Goal: Transaction & Acquisition: Purchase product/service

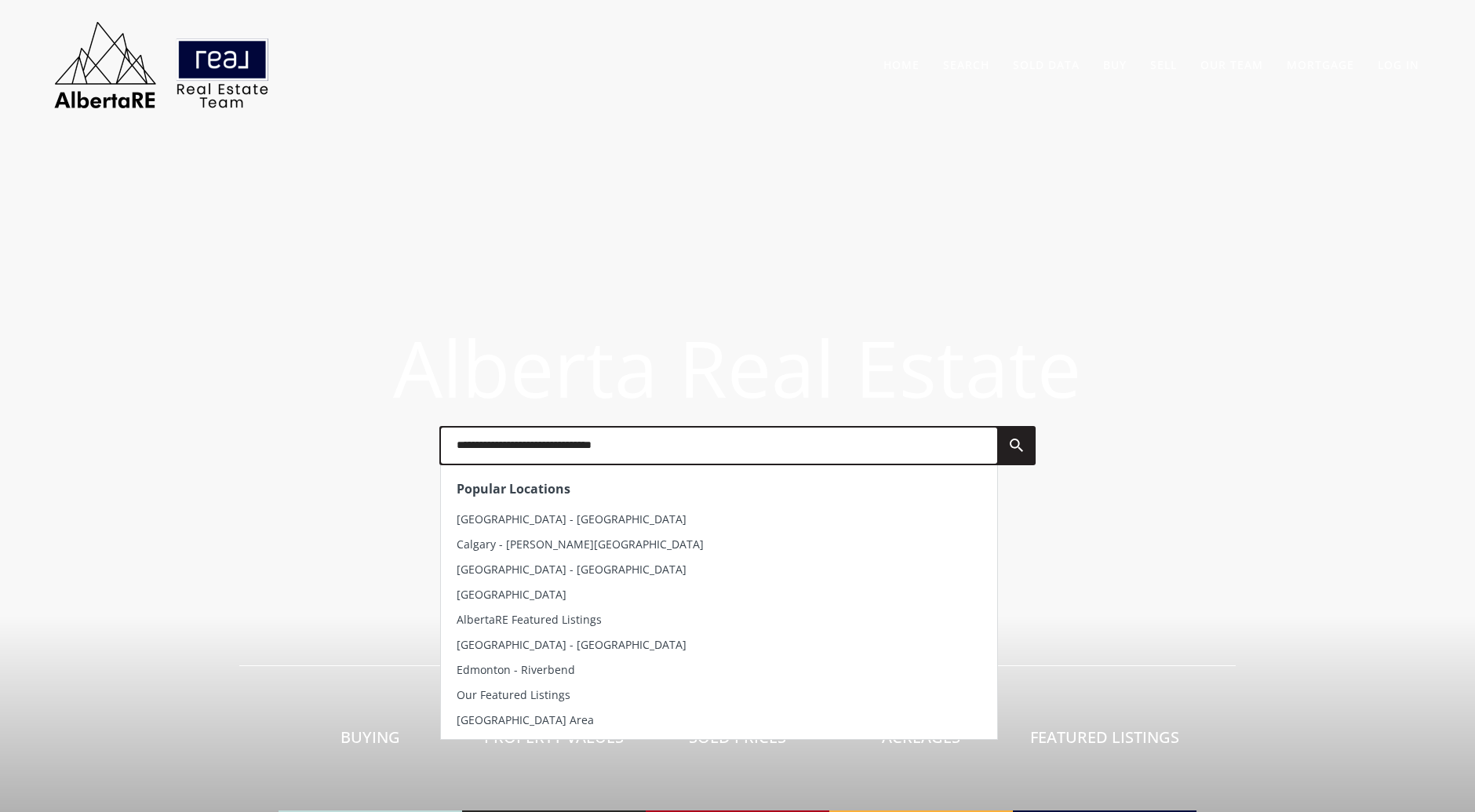
click at [809, 436] on input "text" at bounding box center [720, 445] width 557 height 37
click at [1045, 339] on h1 "Alberta Real Estate" at bounding box center [738, 367] width 1475 height 79
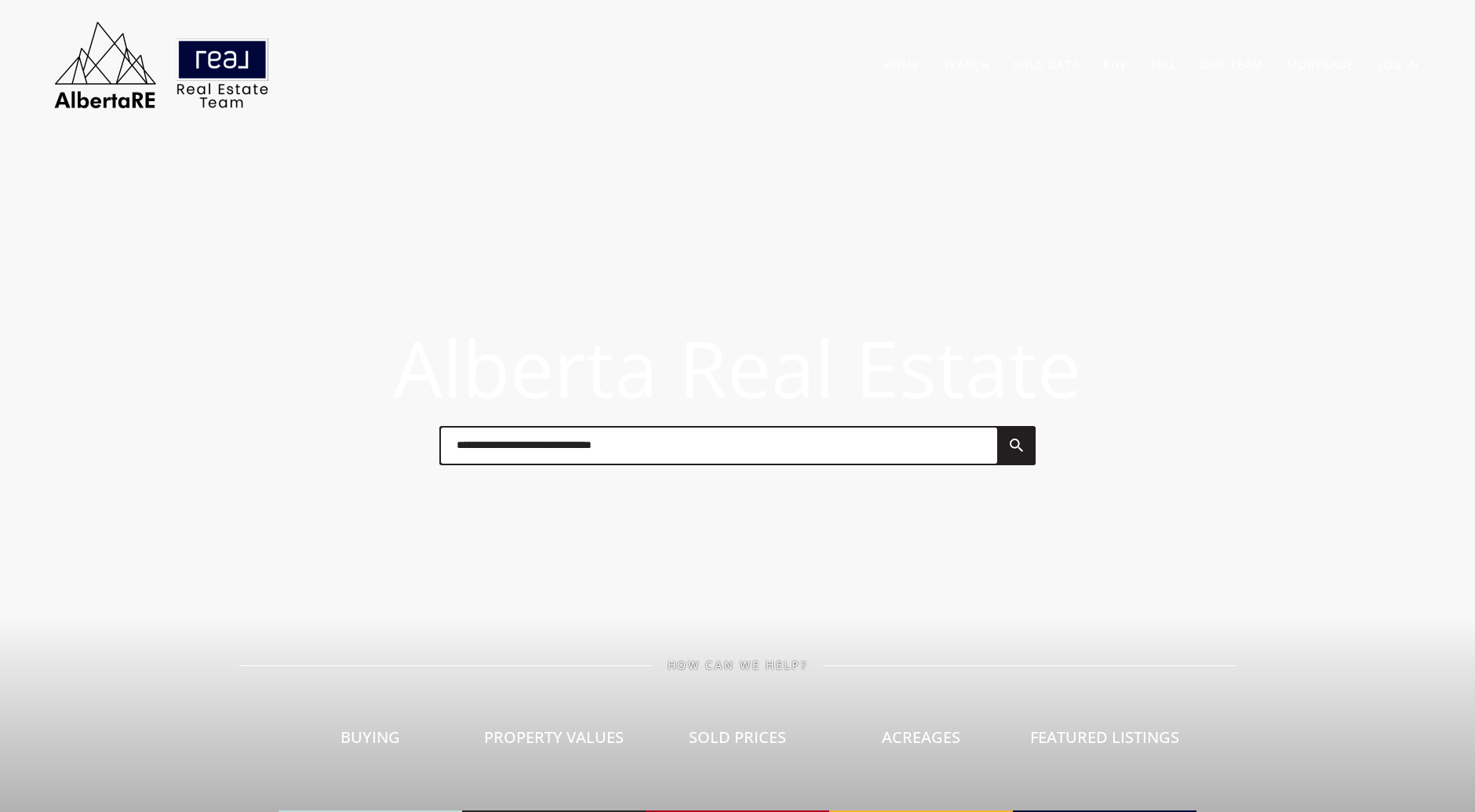
click at [1012, 446] on link at bounding box center [1016, 445] width 37 height 37
click at [990, 102] on link "Search By Map" at bounding box center [988, 99] width 74 height 13
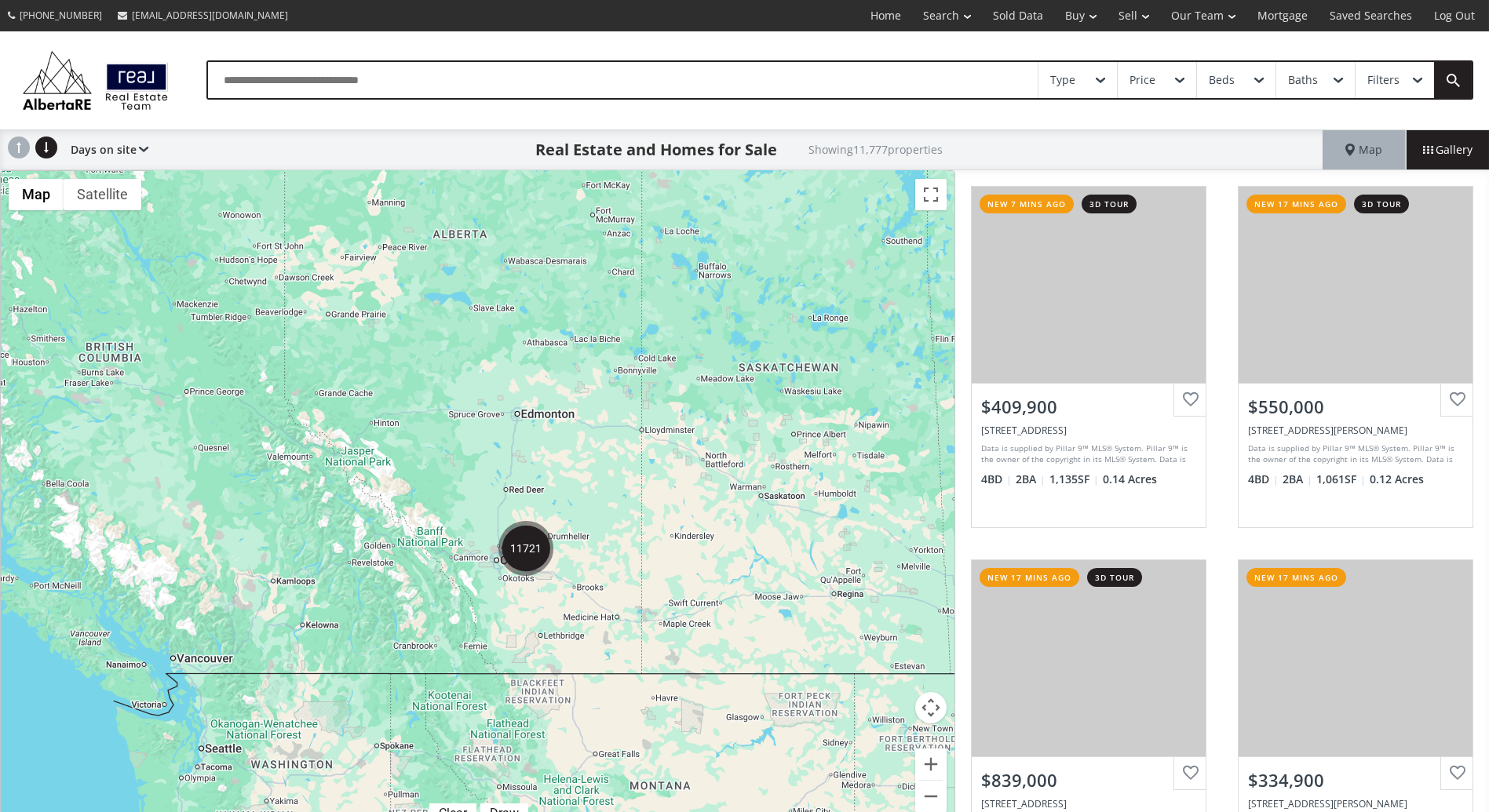
click at [526, 544] on img "11721" at bounding box center [526, 548] width 55 height 55
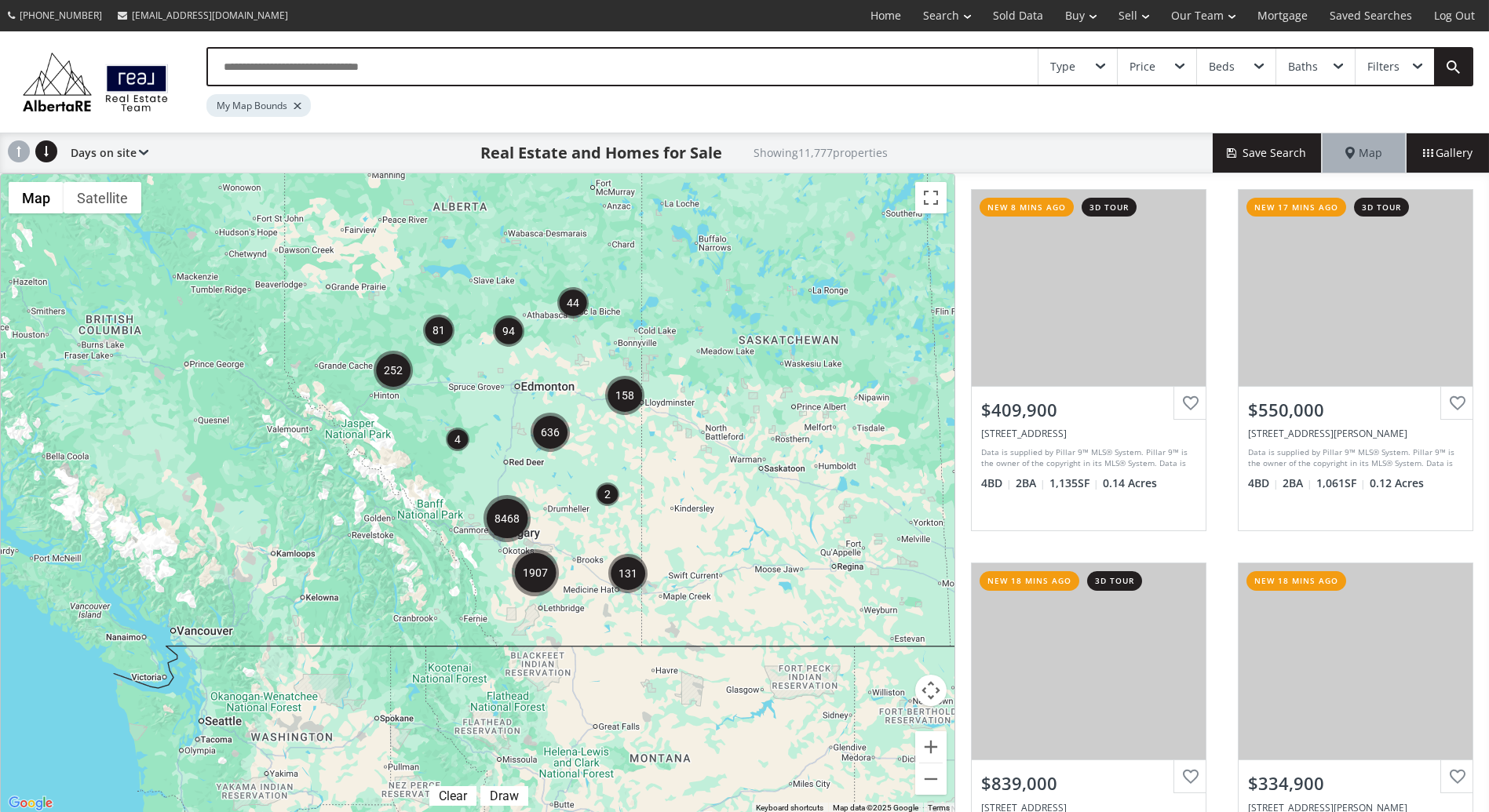
click at [504, 514] on img "8468" at bounding box center [507, 518] width 47 height 47
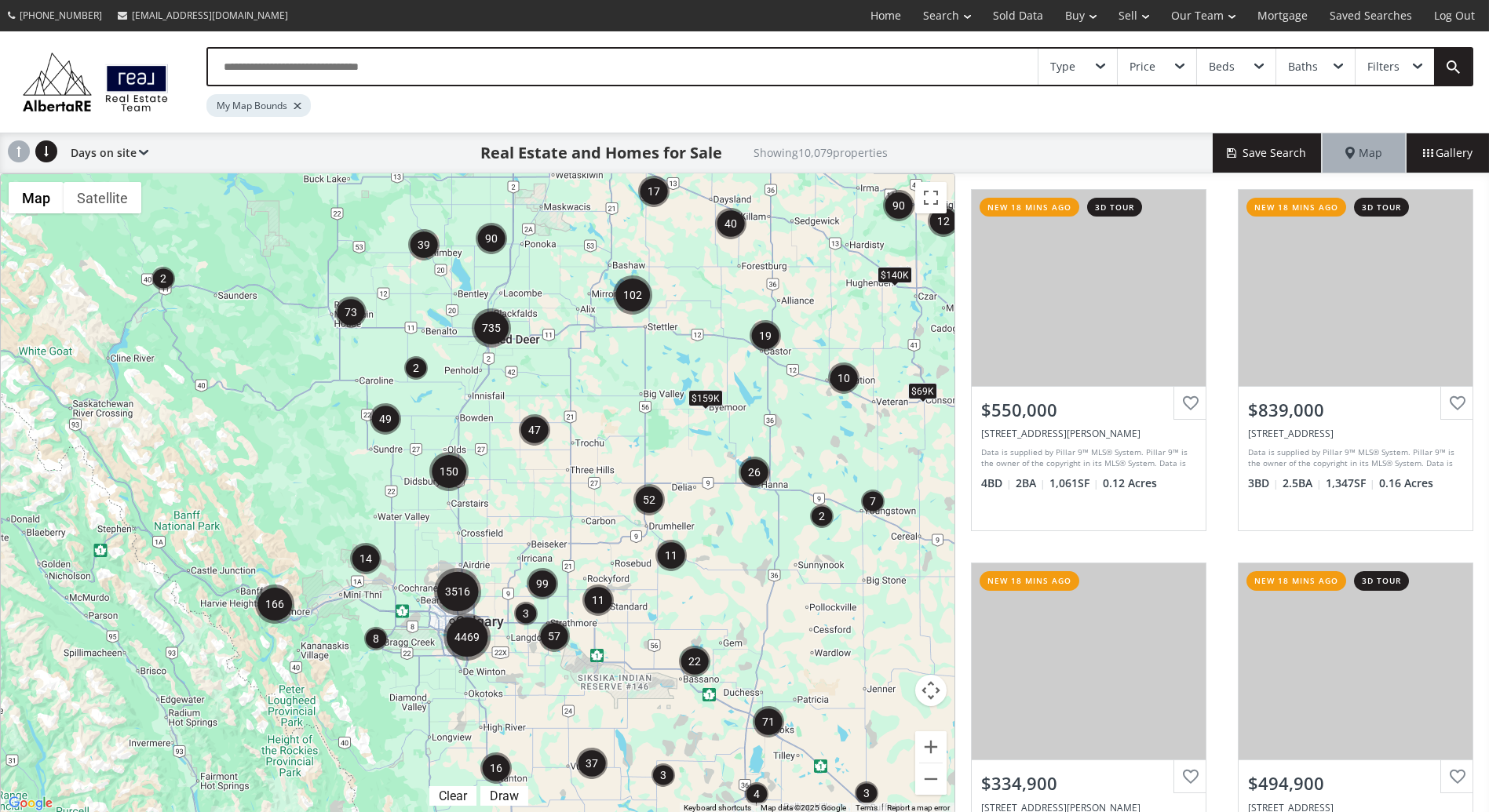
click at [472, 628] on img "4469" at bounding box center [467, 637] width 47 height 47
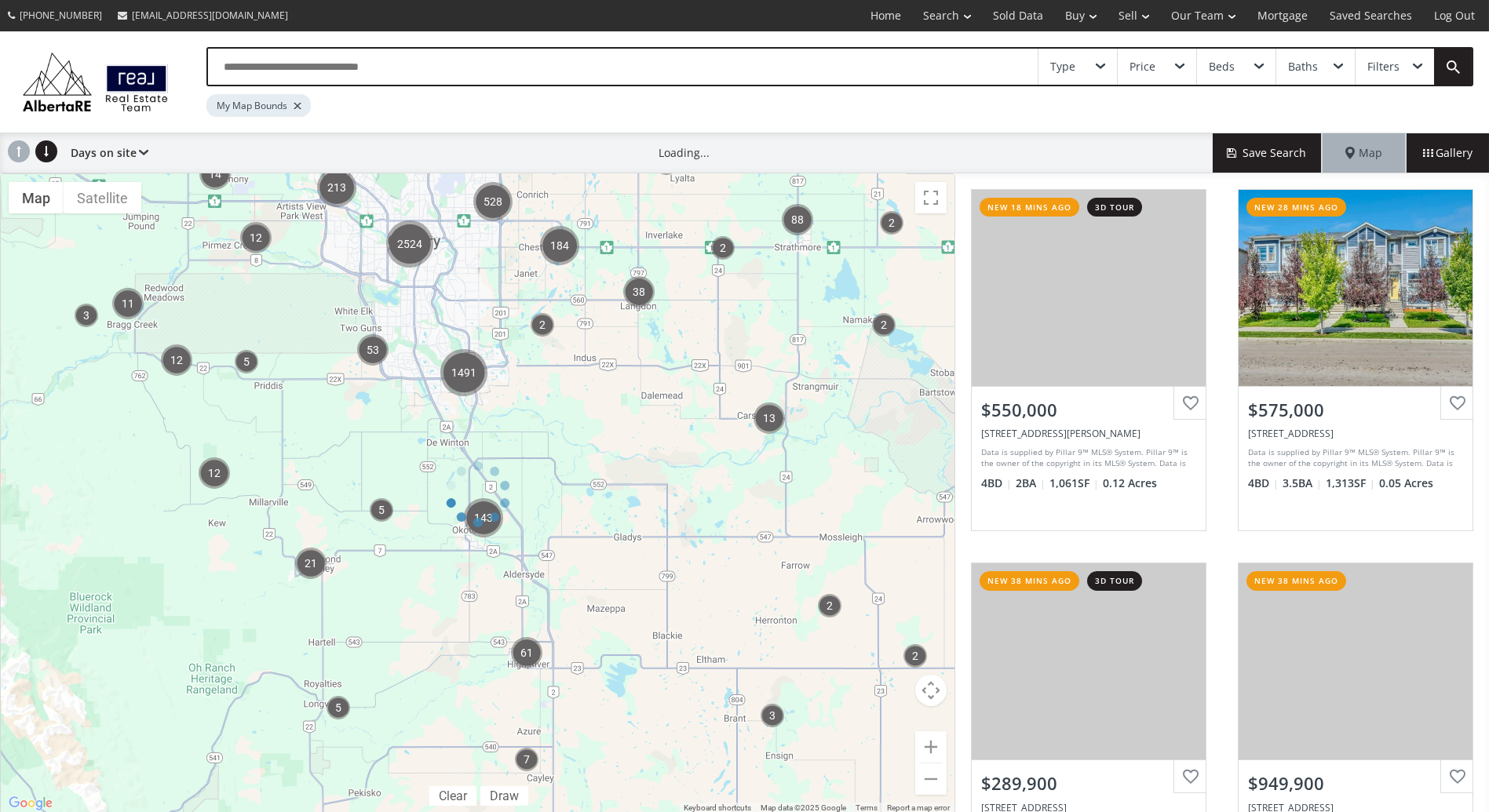
drag, startPoint x: 398, startPoint y: 317, endPoint x: 468, endPoint y: 405, distance: 112.4
click at [468, 405] on div at bounding box center [477, 494] width 955 height 641
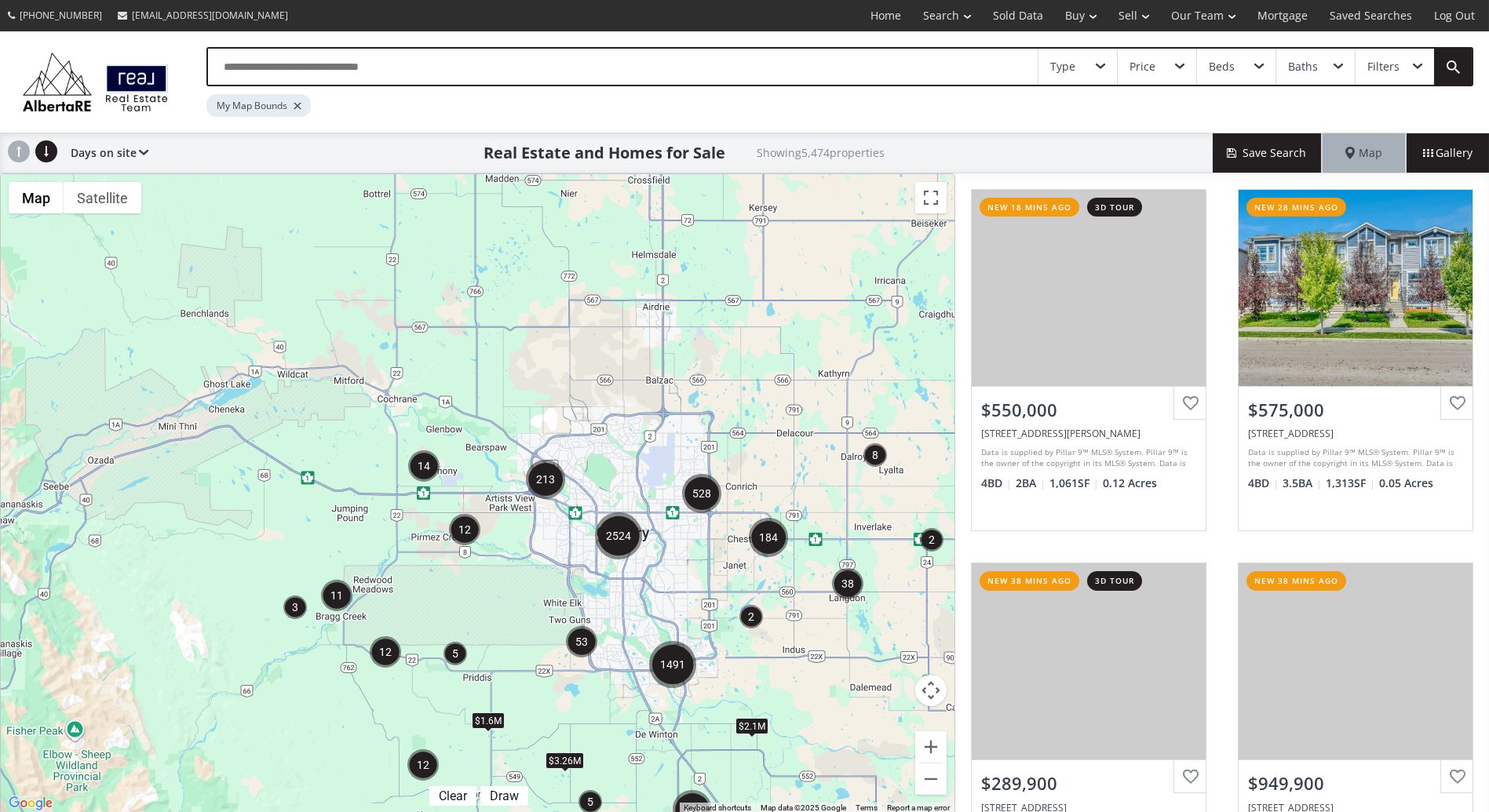
drag, startPoint x: 344, startPoint y: 249, endPoint x: 588, endPoint y: 568, distance: 401.6
click at [588, 568] on div "To navigate, press the arrow keys. $250K $250K $599K $2.1M $1M+ $3.26M $1M+ $1.…" at bounding box center [477, 494] width 953 height 639
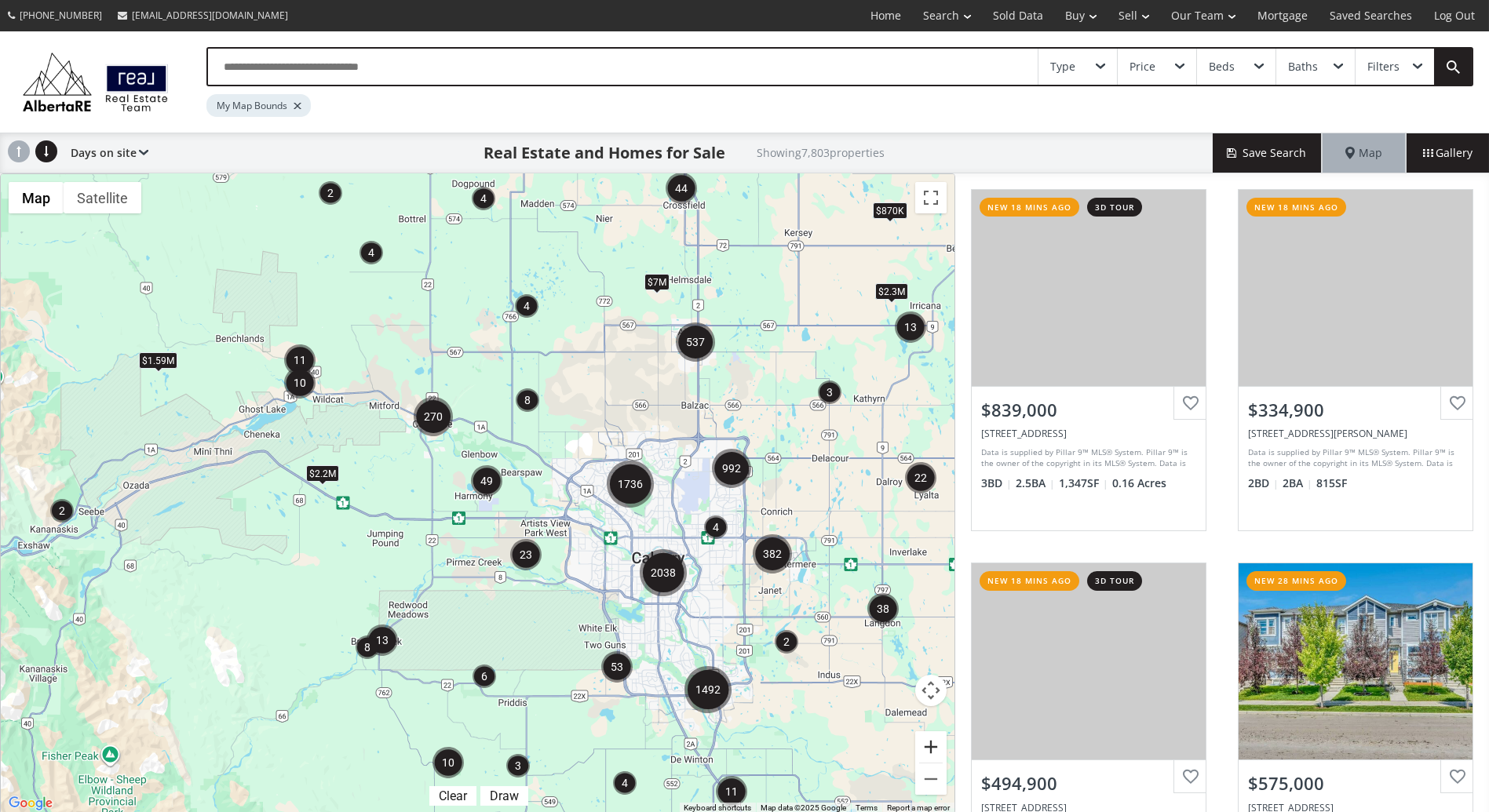
click at [933, 745] on button "Zoom in" at bounding box center [930, 746] width 31 height 31
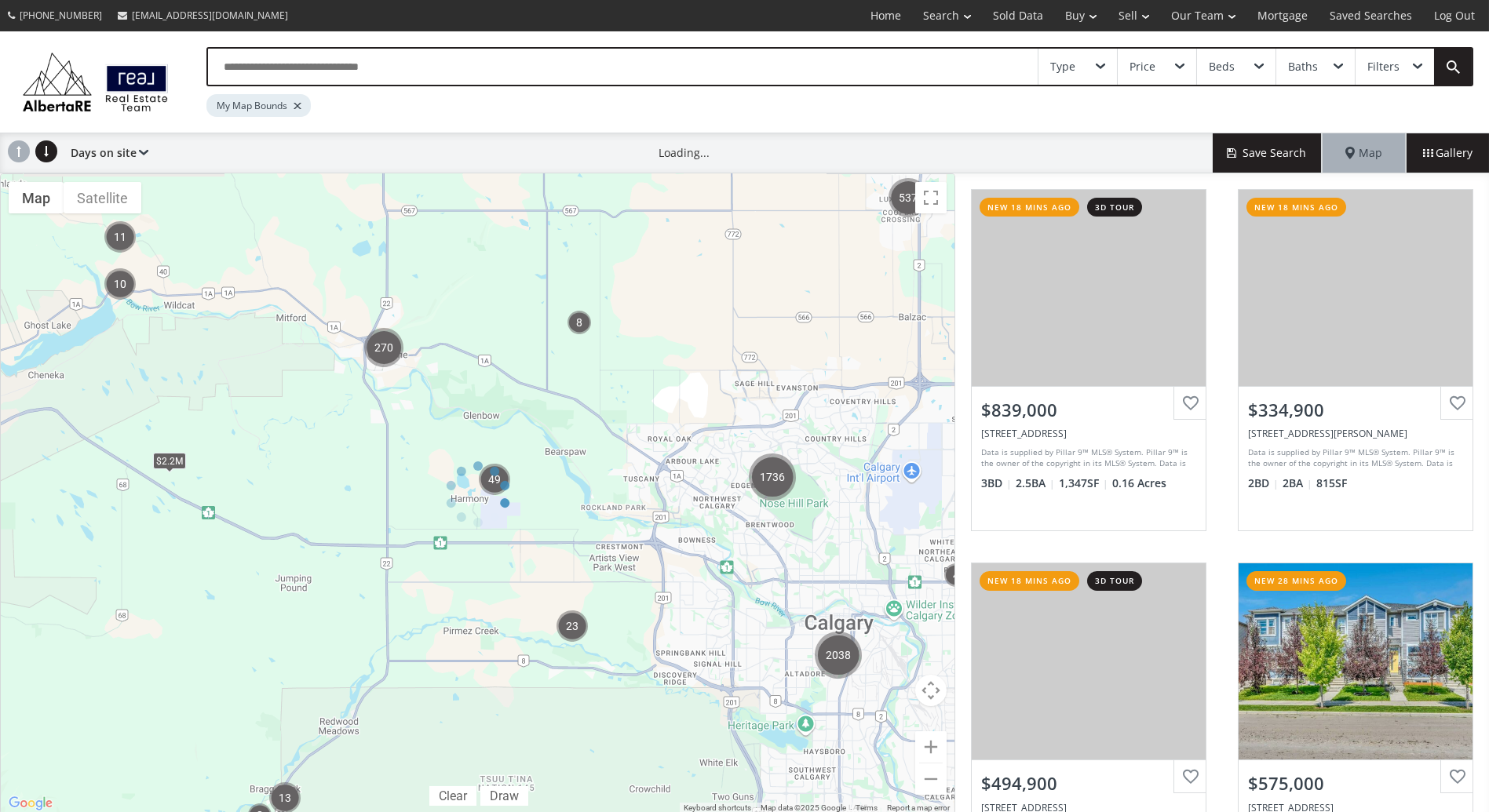
drag, startPoint x: 751, startPoint y: 583, endPoint x: 471, endPoint y: 548, distance: 282.2
click at [471, 548] on div at bounding box center [477, 494] width 955 height 641
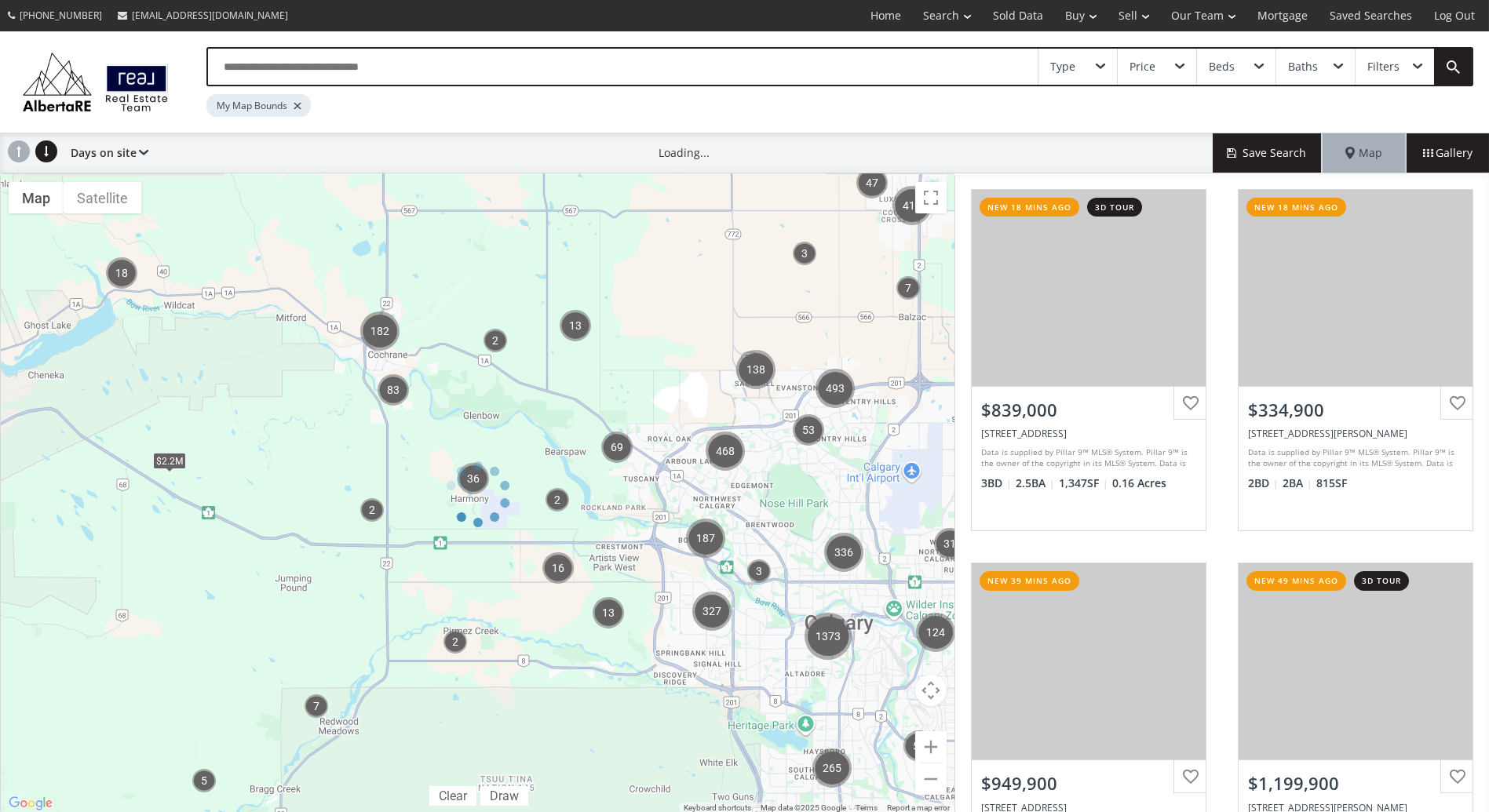
drag, startPoint x: 773, startPoint y: 508, endPoint x: 573, endPoint y: 505, distance: 200.0
click at [573, 505] on div at bounding box center [477, 494] width 955 height 641
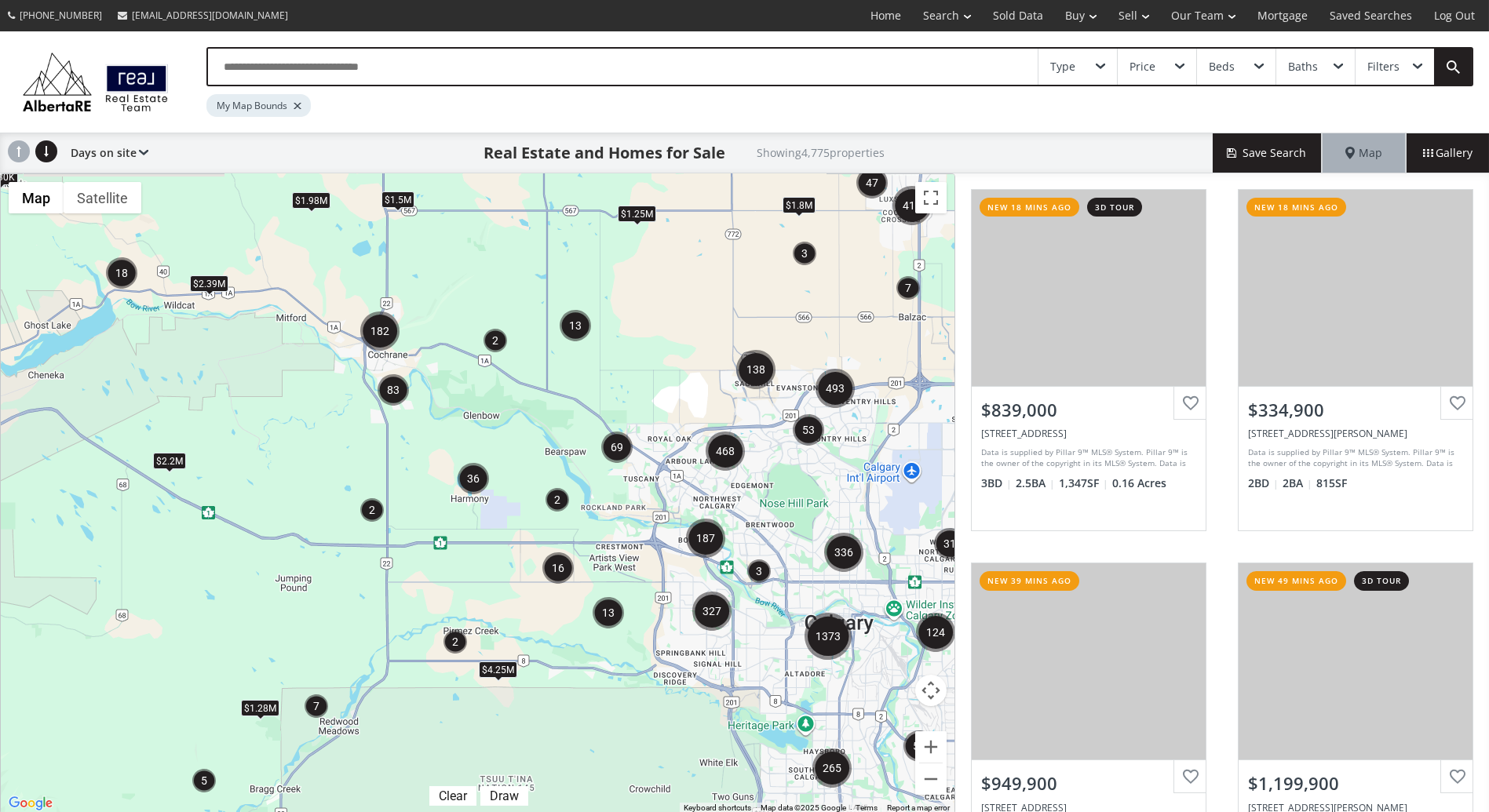
click at [704, 533] on img "187" at bounding box center [706, 539] width 39 height 39
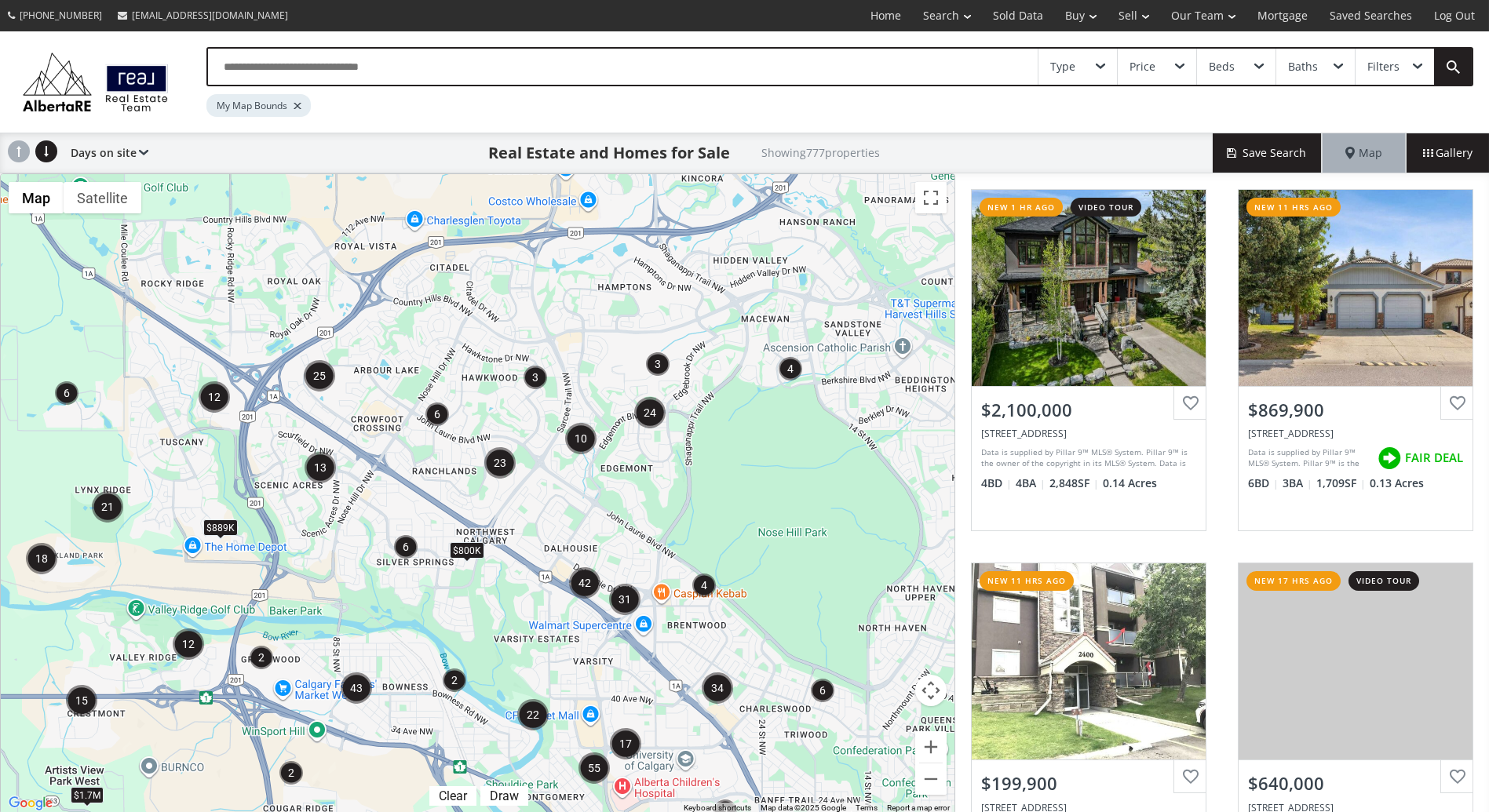
drag, startPoint x: 540, startPoint y: 341, endPoint x: 433, endPoint y: 543, distance: 228.6
click at [433, 543] on div "To navigate, press the arrow keys. $2.7M $1.7M $5.49M $2.5M $889K $800K $14.3M" at bounding box center [477, 494] width 953 height 639
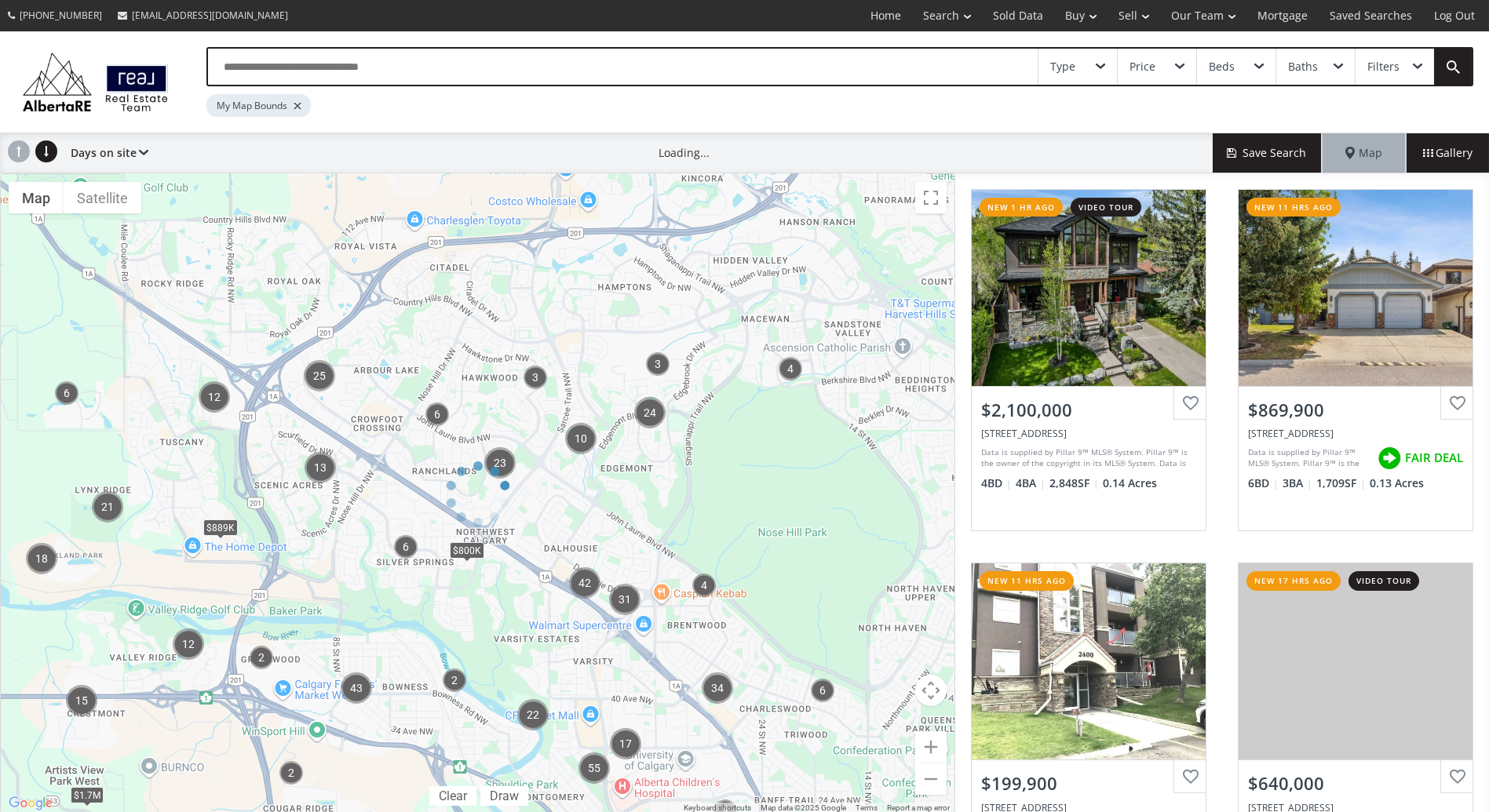
click at [1139, 66] on div "Price" at bounding box center [1142, 66] width 26 height 11
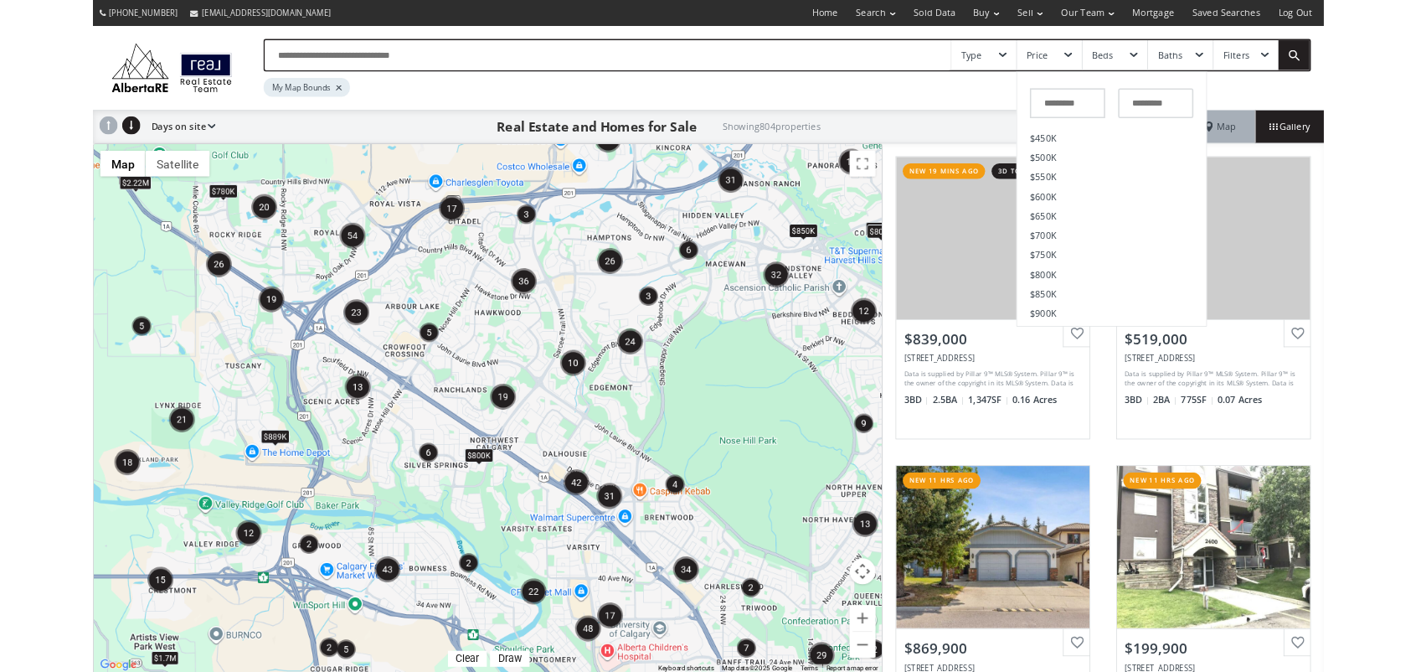
scroll to position [265, 0]
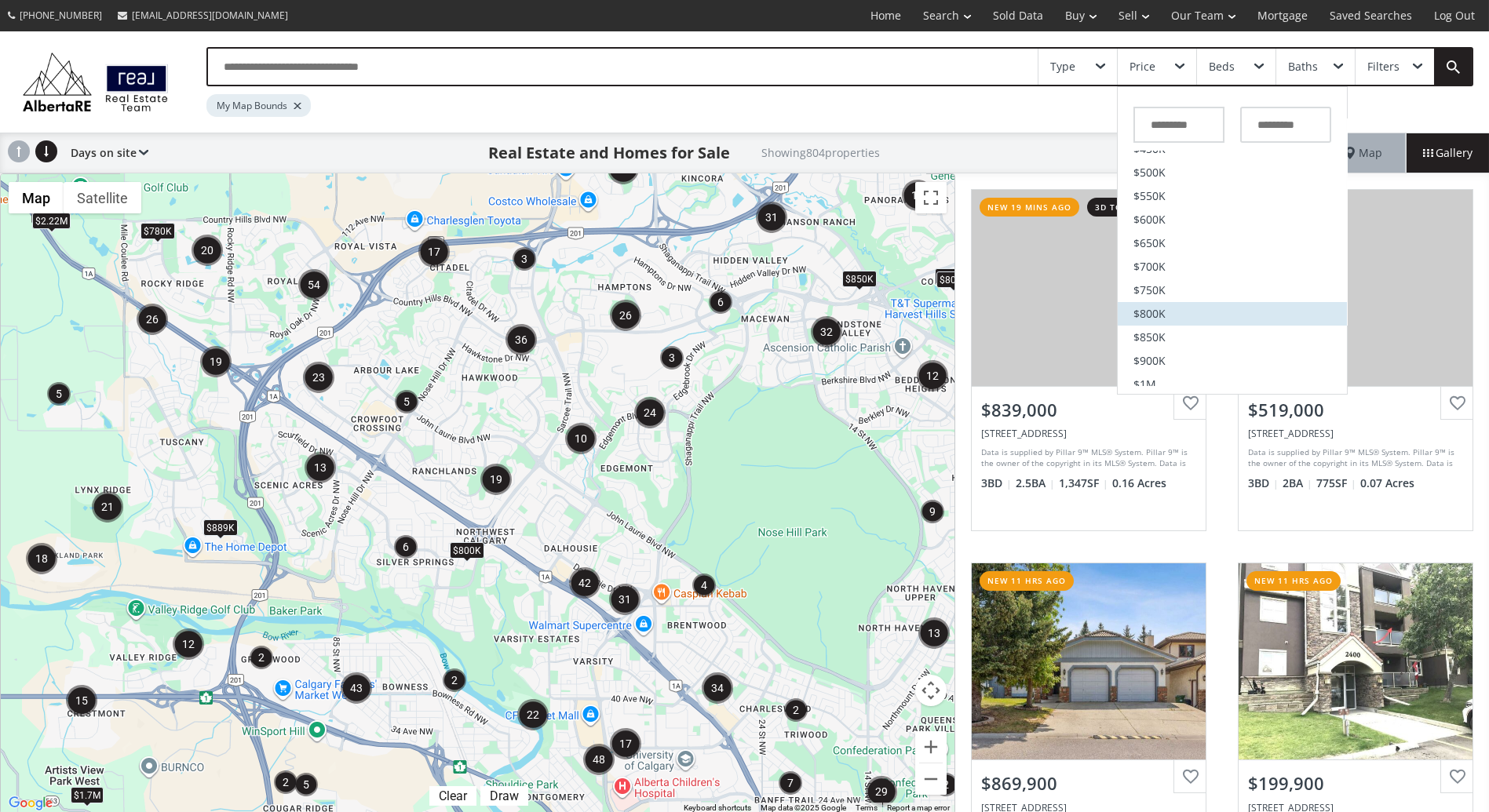
click at [1230, 306] on li "$800K" at bounding box center [1231, 313] width 230 height 23
type input "*******"
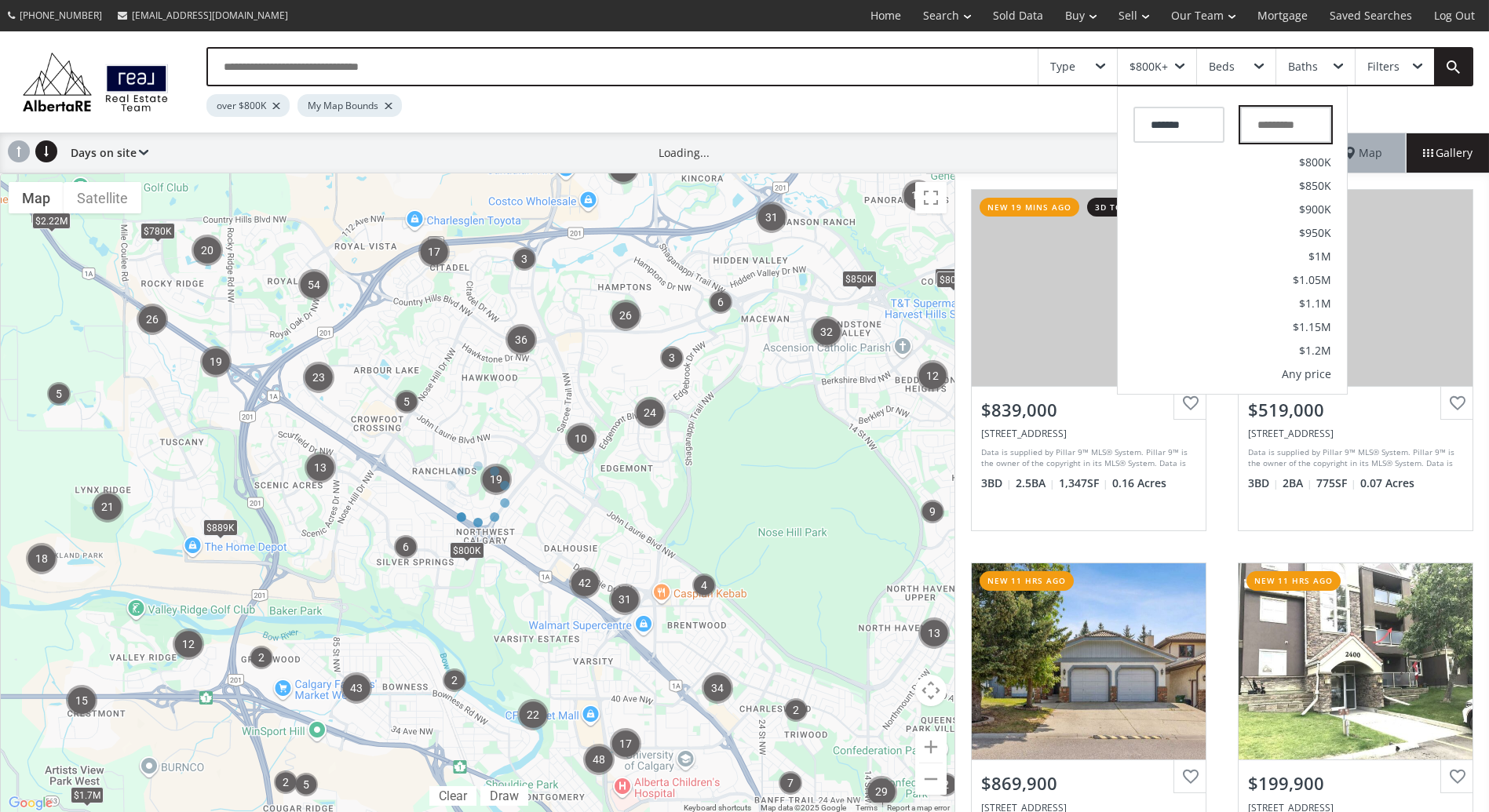
click at [1296, 135] on input "text" at bounding box center [1285, 125] width 91 height 37
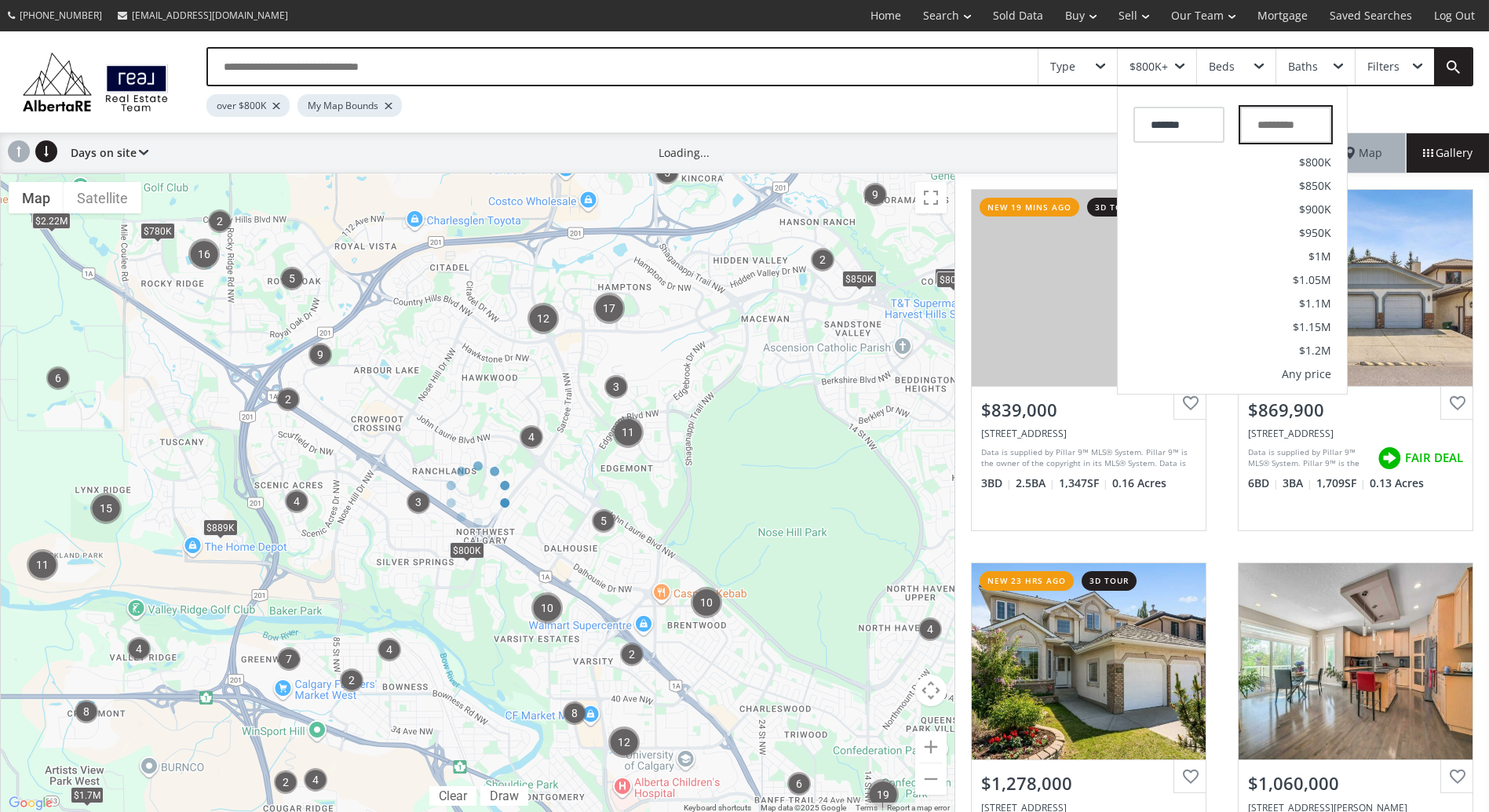
click at [1285, 115] on input "text" at bounding box center [1285, 125] width 91 height 37
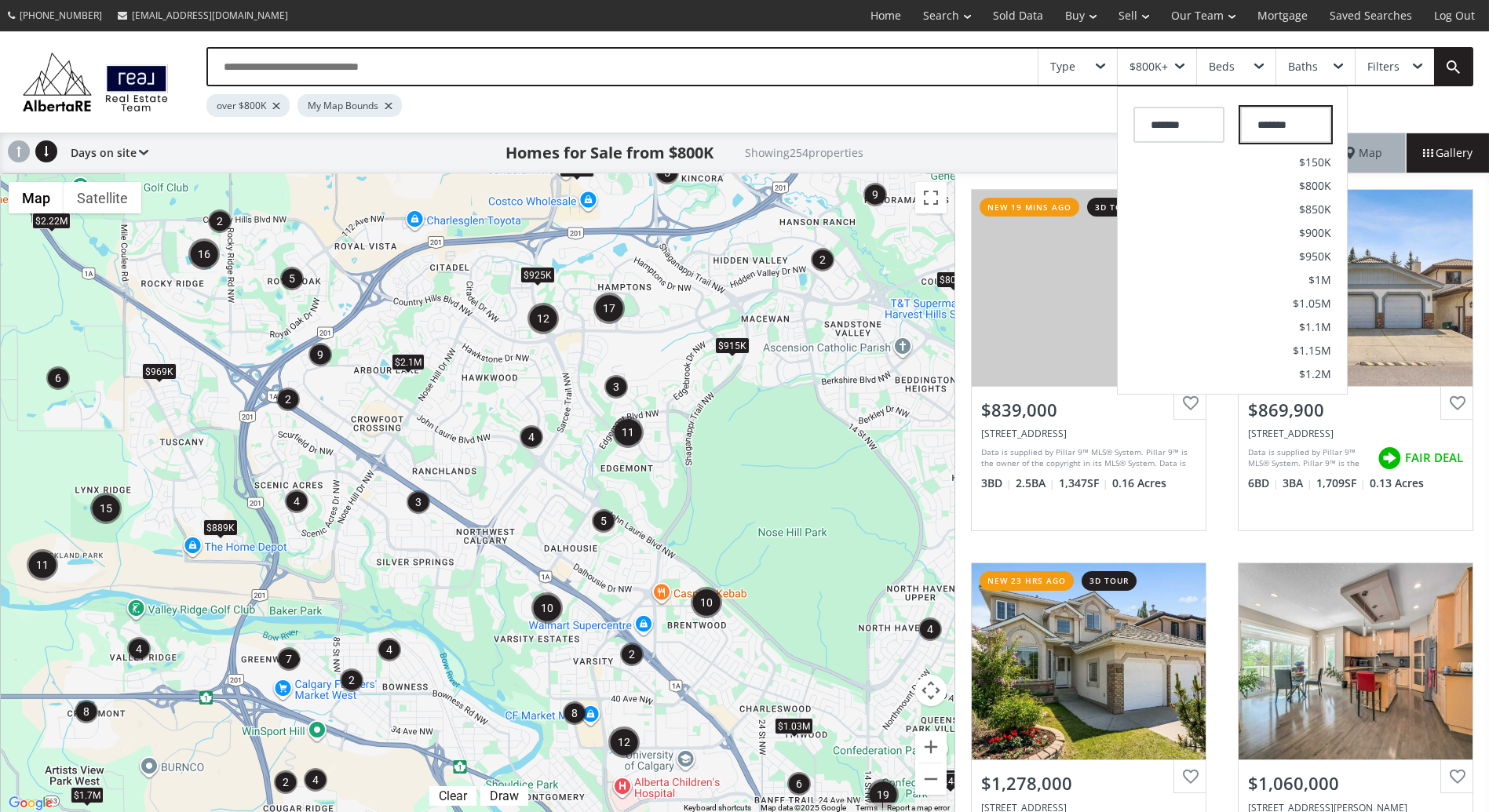
type input "*********"
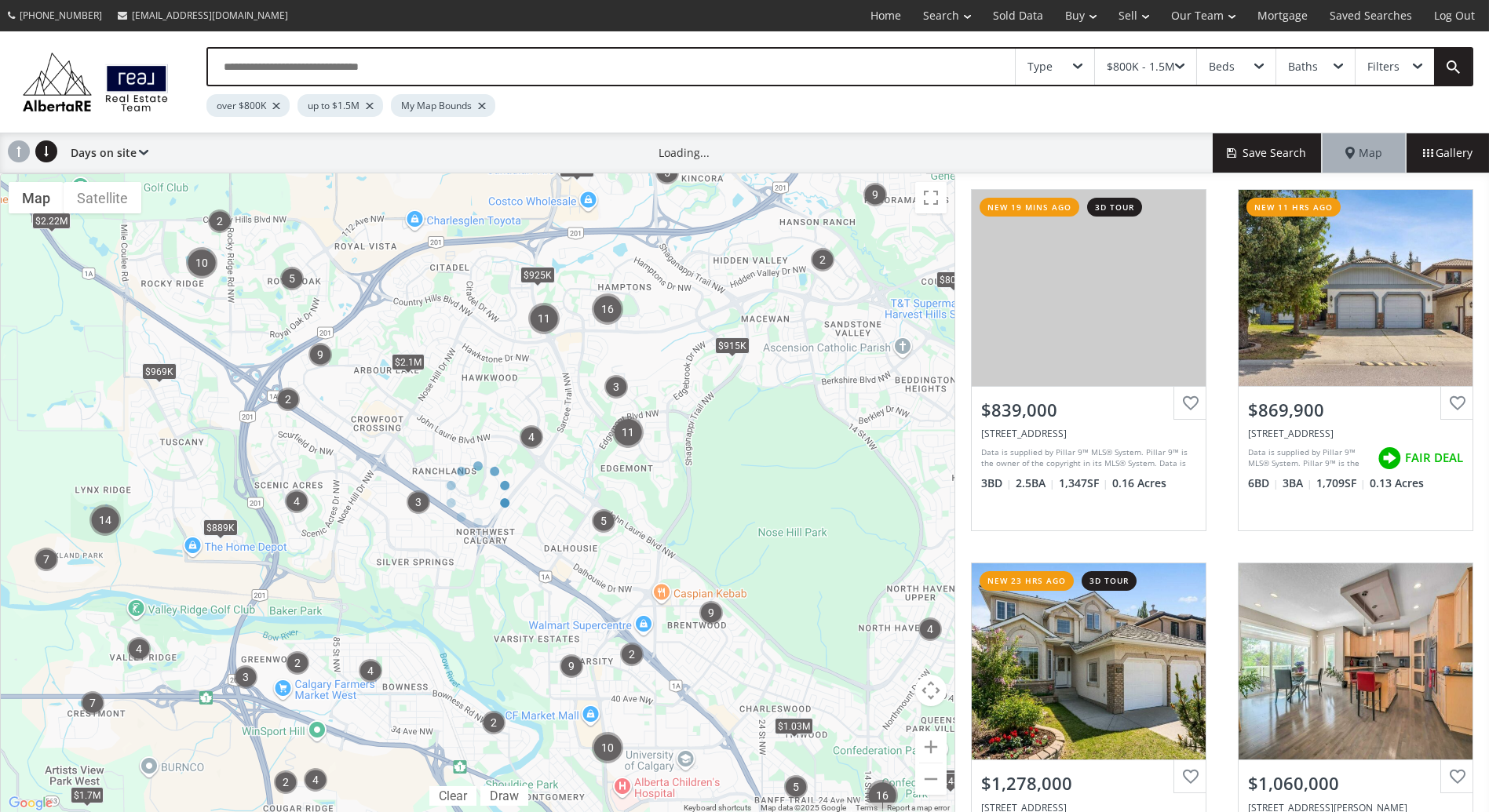
click at [1233, 63] on div "Beds" at bounding box center [1222, 66] width 26 height 11
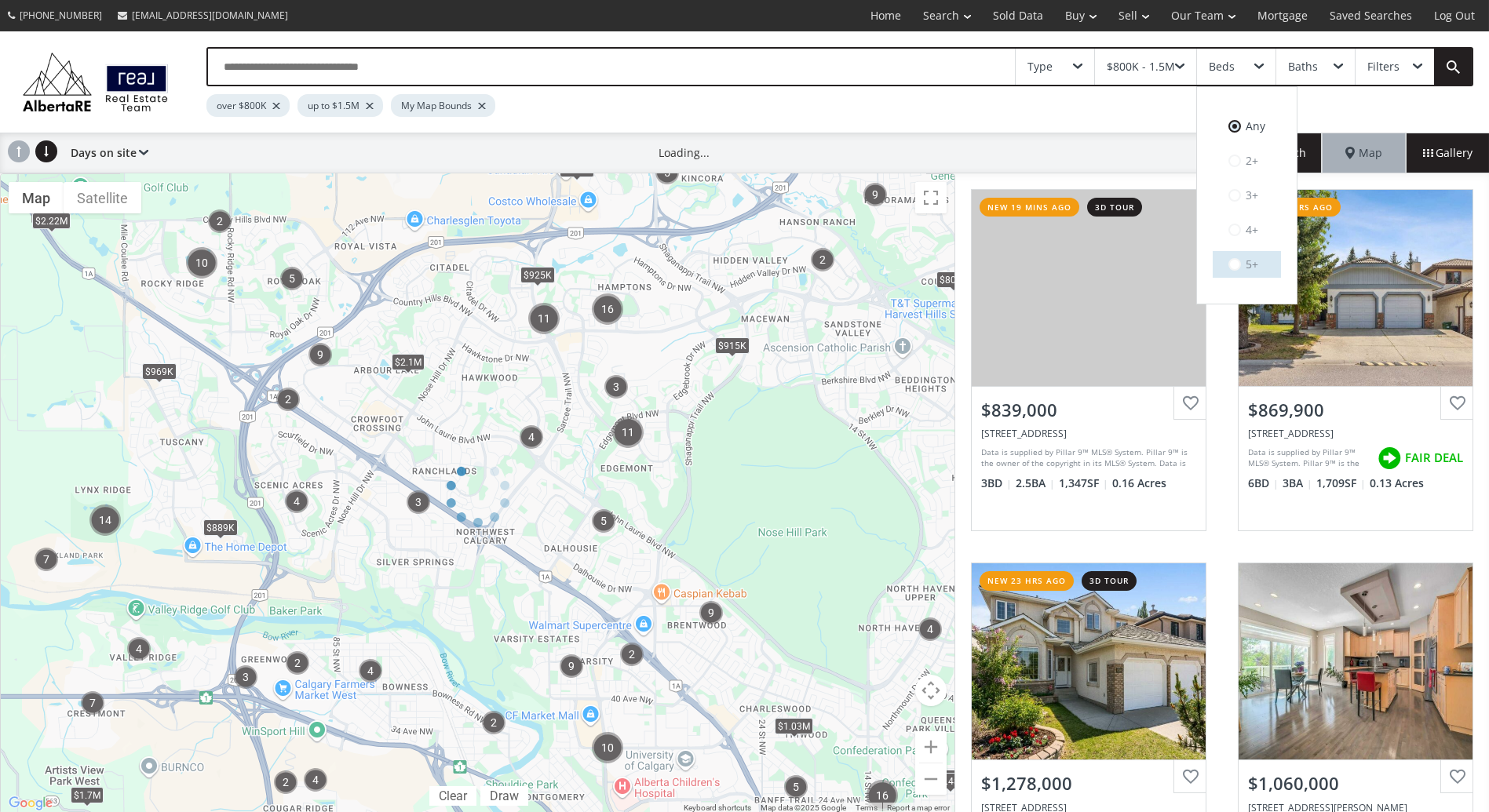
click at [1267, 248] on div "Any 2+ 3+ 4+ 5+" at bounding box center [1246, 195] width 99 height 196
click at [1269, 264] on label "5+" at bounding box center [1246, 264] width 68 height 26
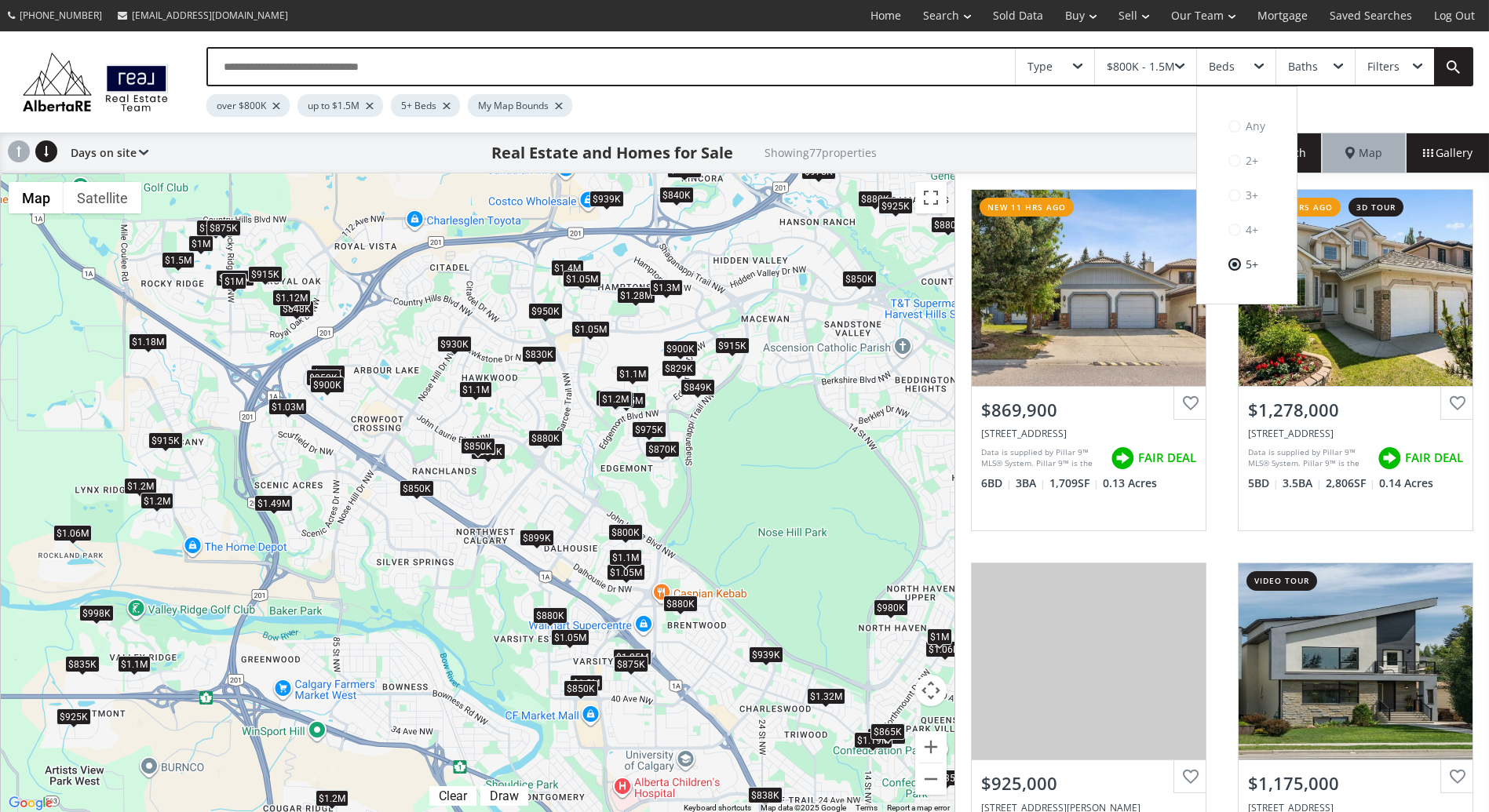
click at [160, 500] on div "$1.2M" at bounding box center [156, 501] width 33 height 17
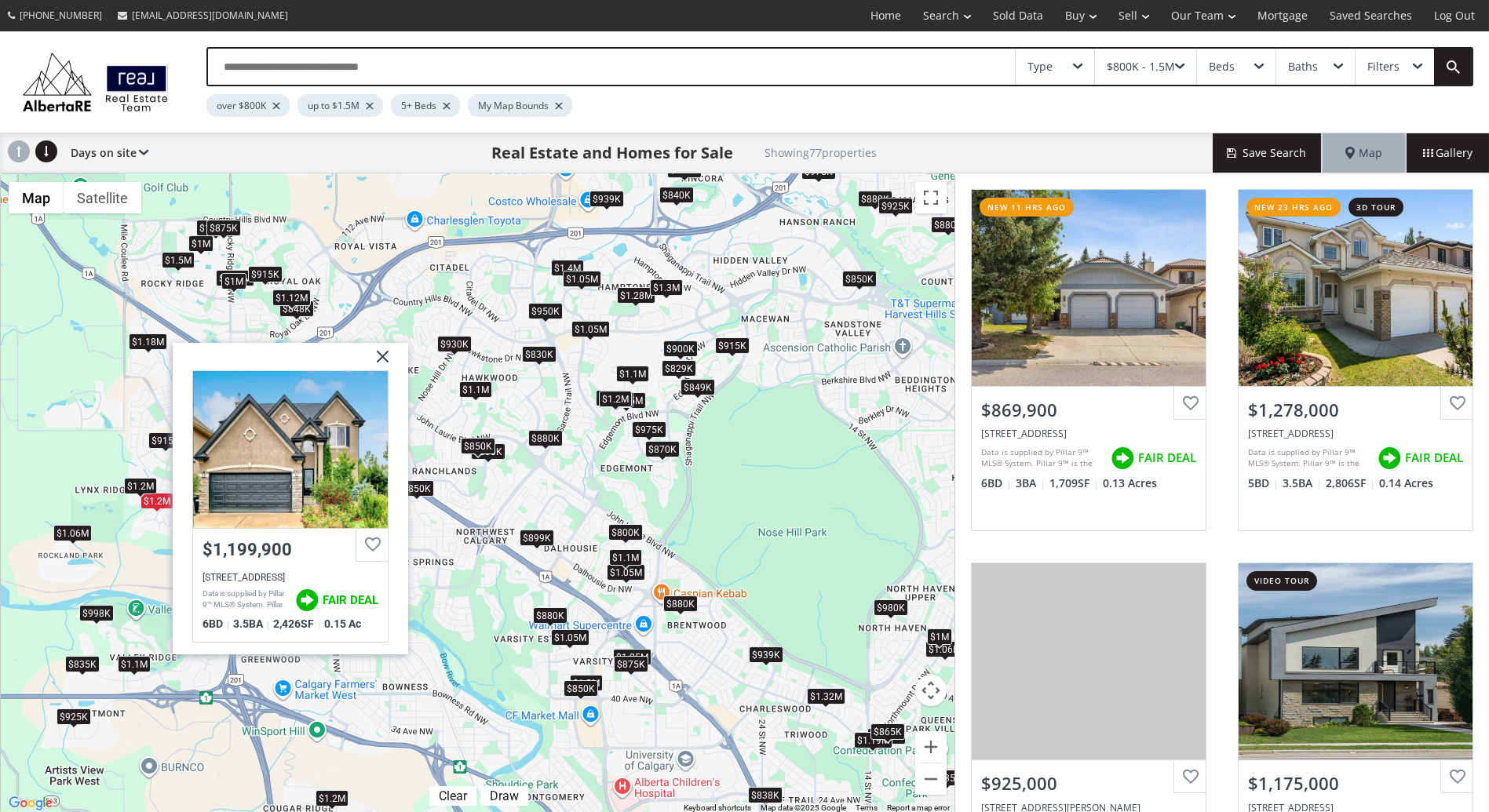
click at [75, 532] on div "$1.06M" at bounding box center [72, 533] width 38 height 17
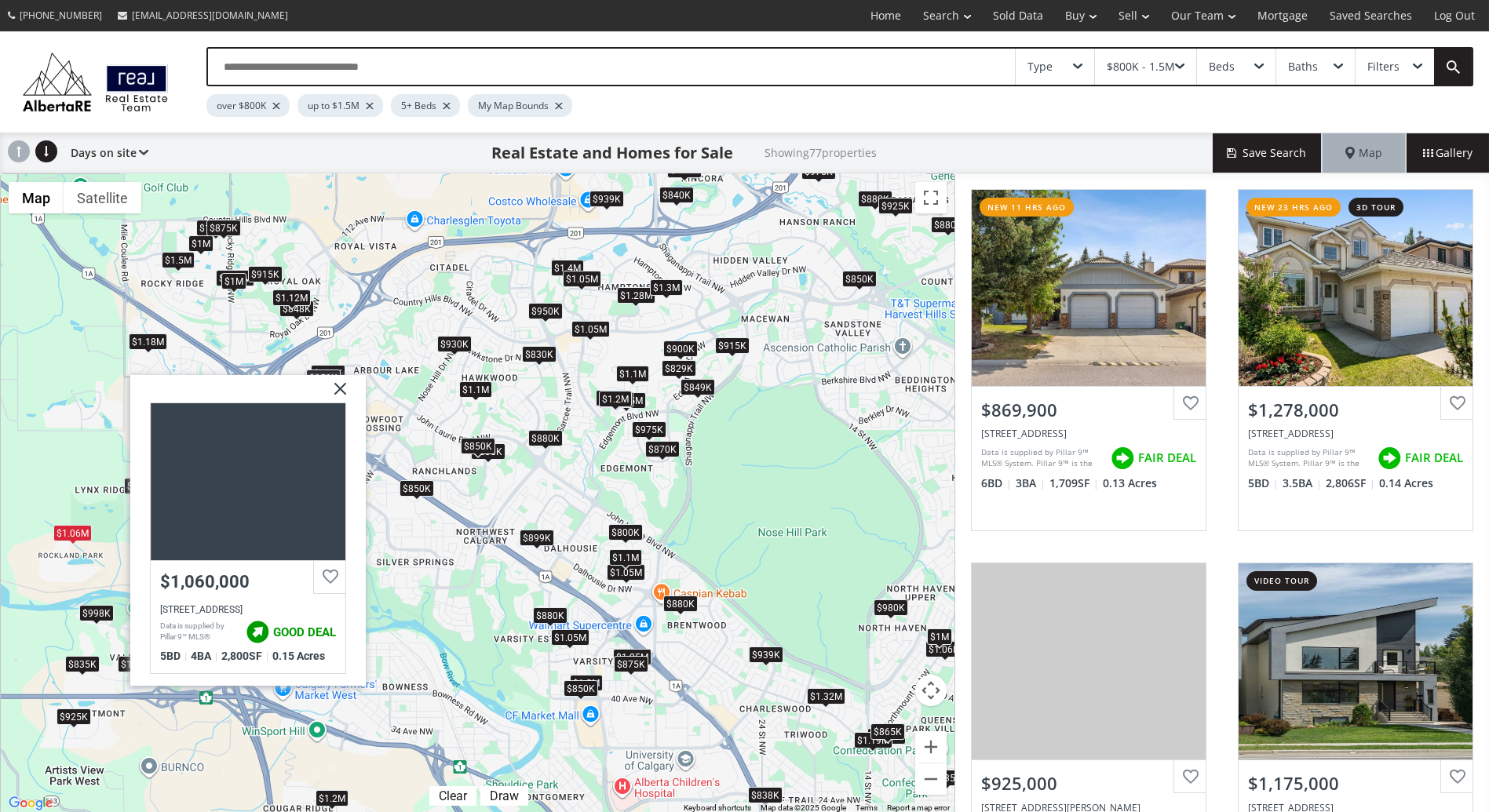
click at [221, 326] on div "To navigate, press the arrow keys. $870K $1.28M $925K $1.18M $849K $1.2M $1.15M…" at bounding box center [477, 494] width 953 height 639
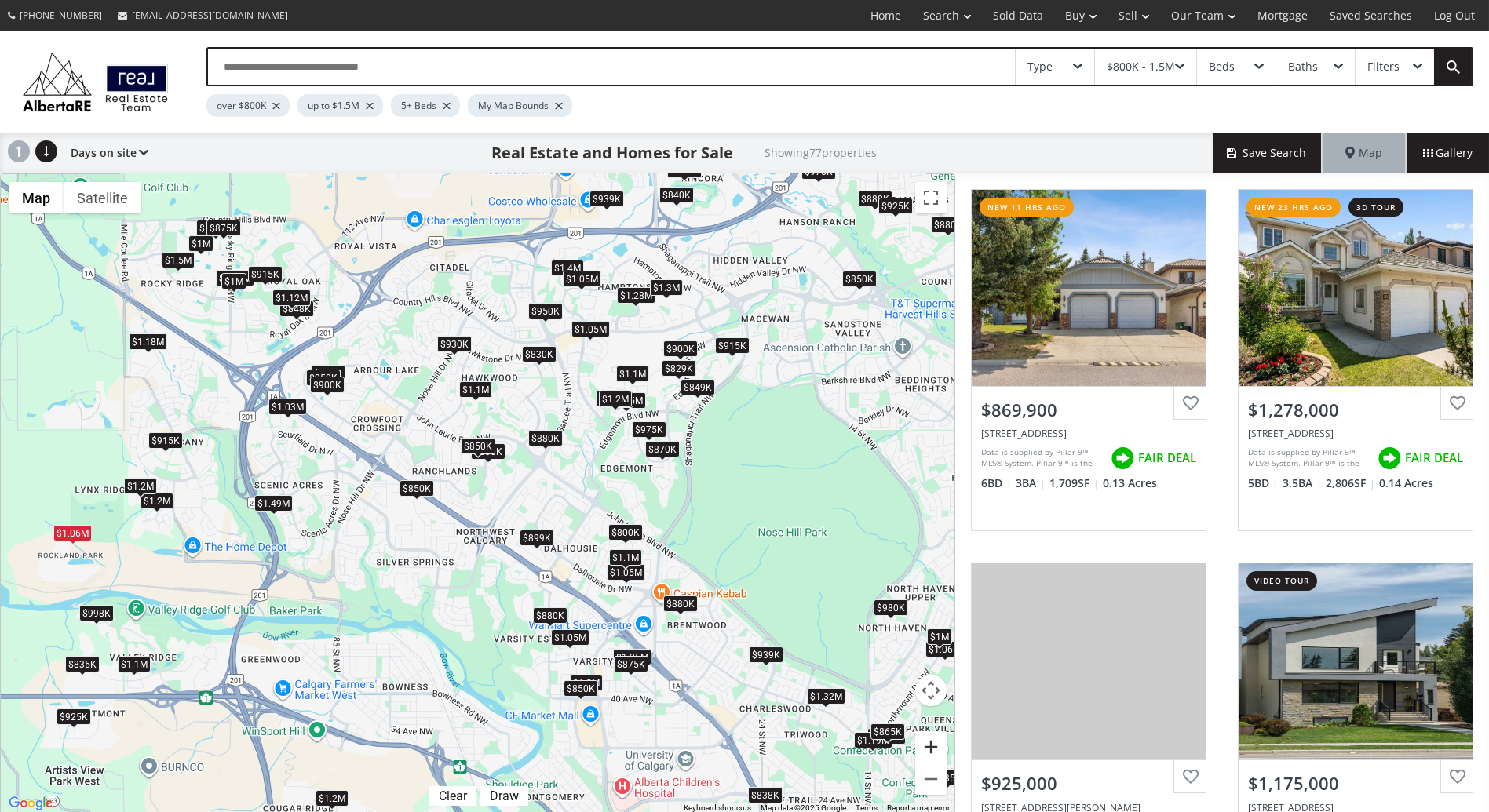
click at [933, 734] on button "Zoom in" at bounding box center [930, 746] width 31 height 31
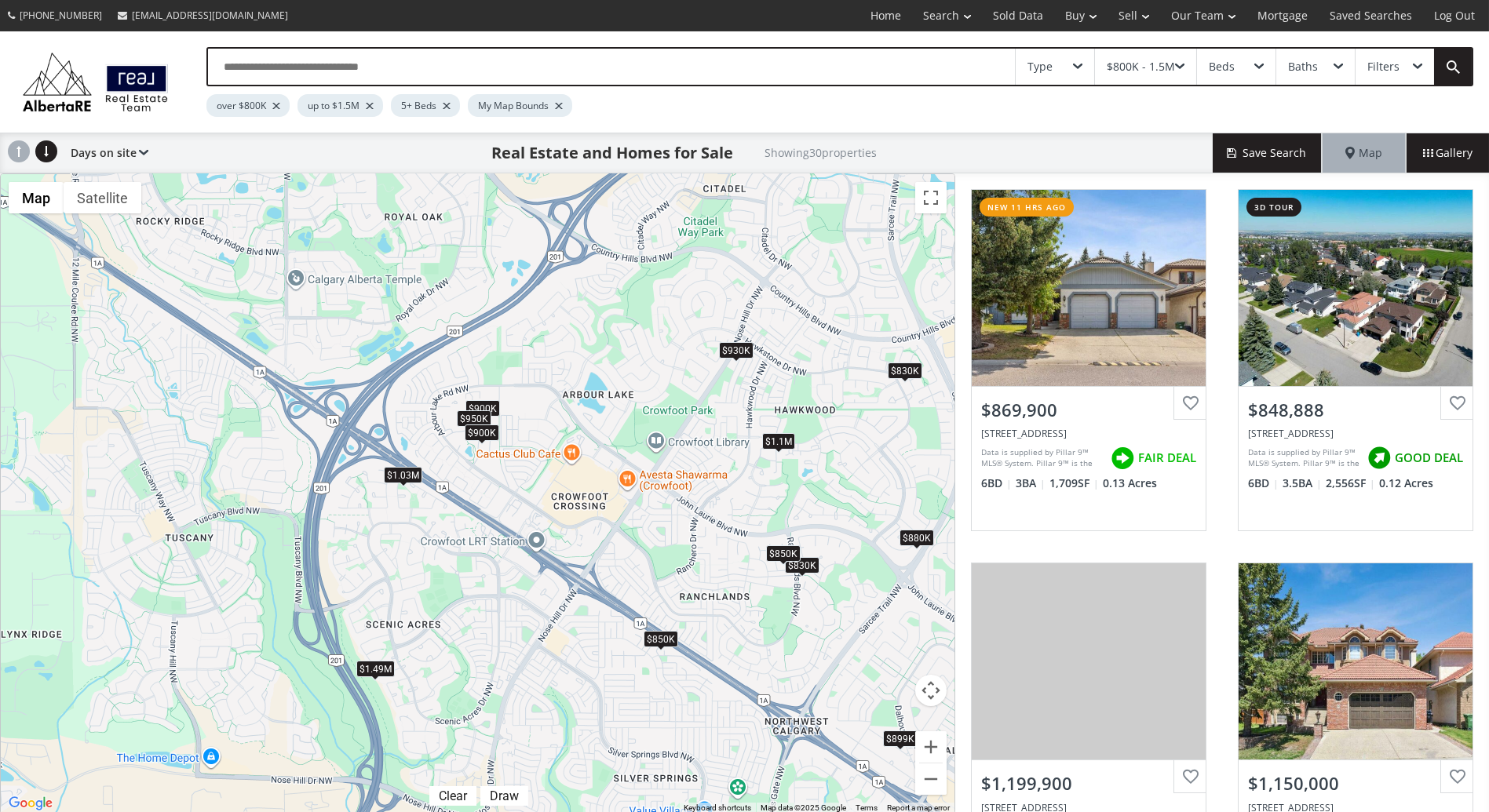
drag, startPoint x: 456, startPoint y: 342, endPoint x: 761, endPoint y: 491, distance: 339.4
click at [761, 491] on div "To navigate, press the arrow keys. $870K $849K $1.2M $1.15M $800K $900K $880K $…" at bounding box center [477, 494] width 953 height 639
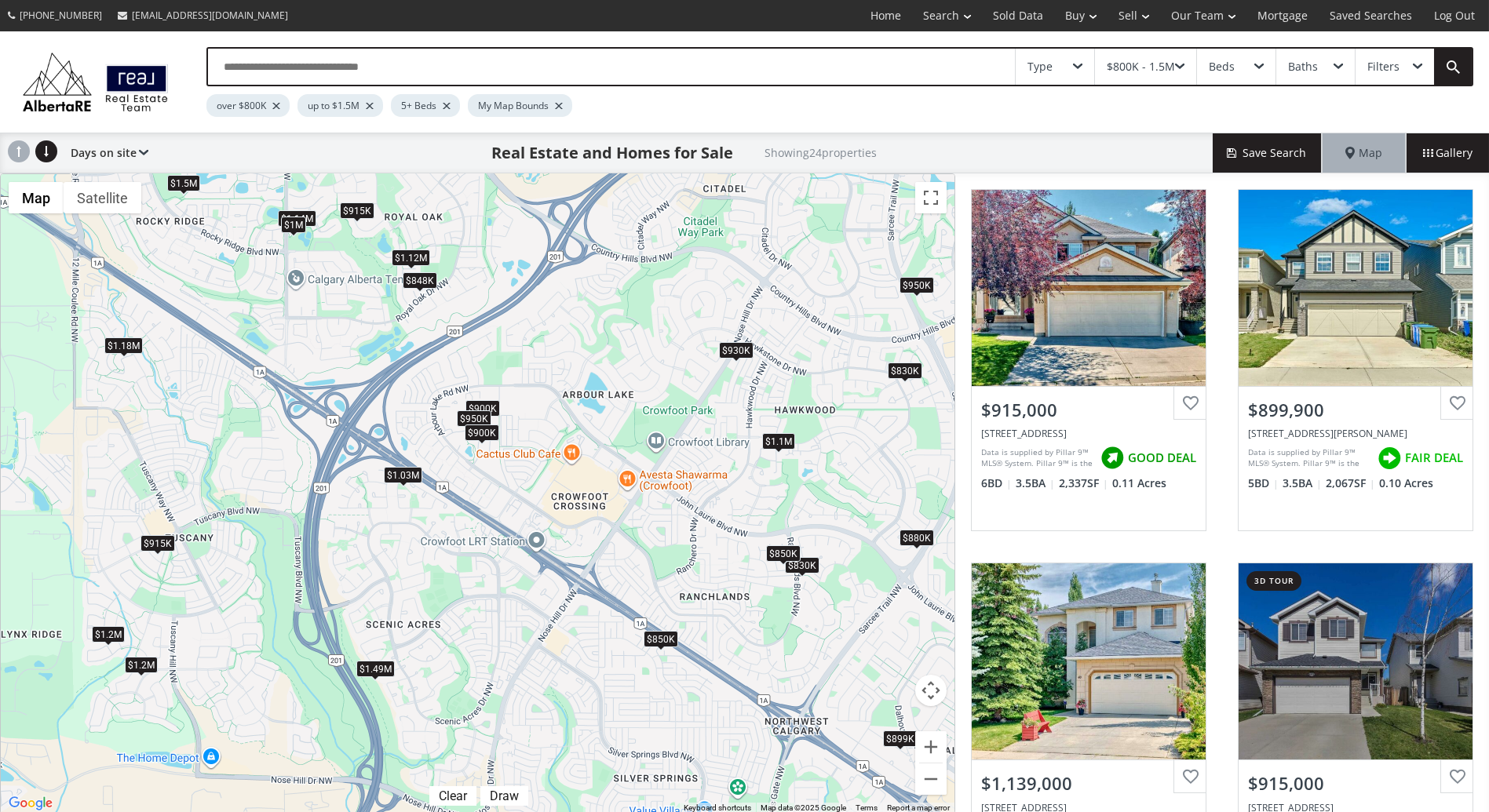
click at [137, 349] on div "$1.18M" at bounding box center [123, 345] width 38 height 17
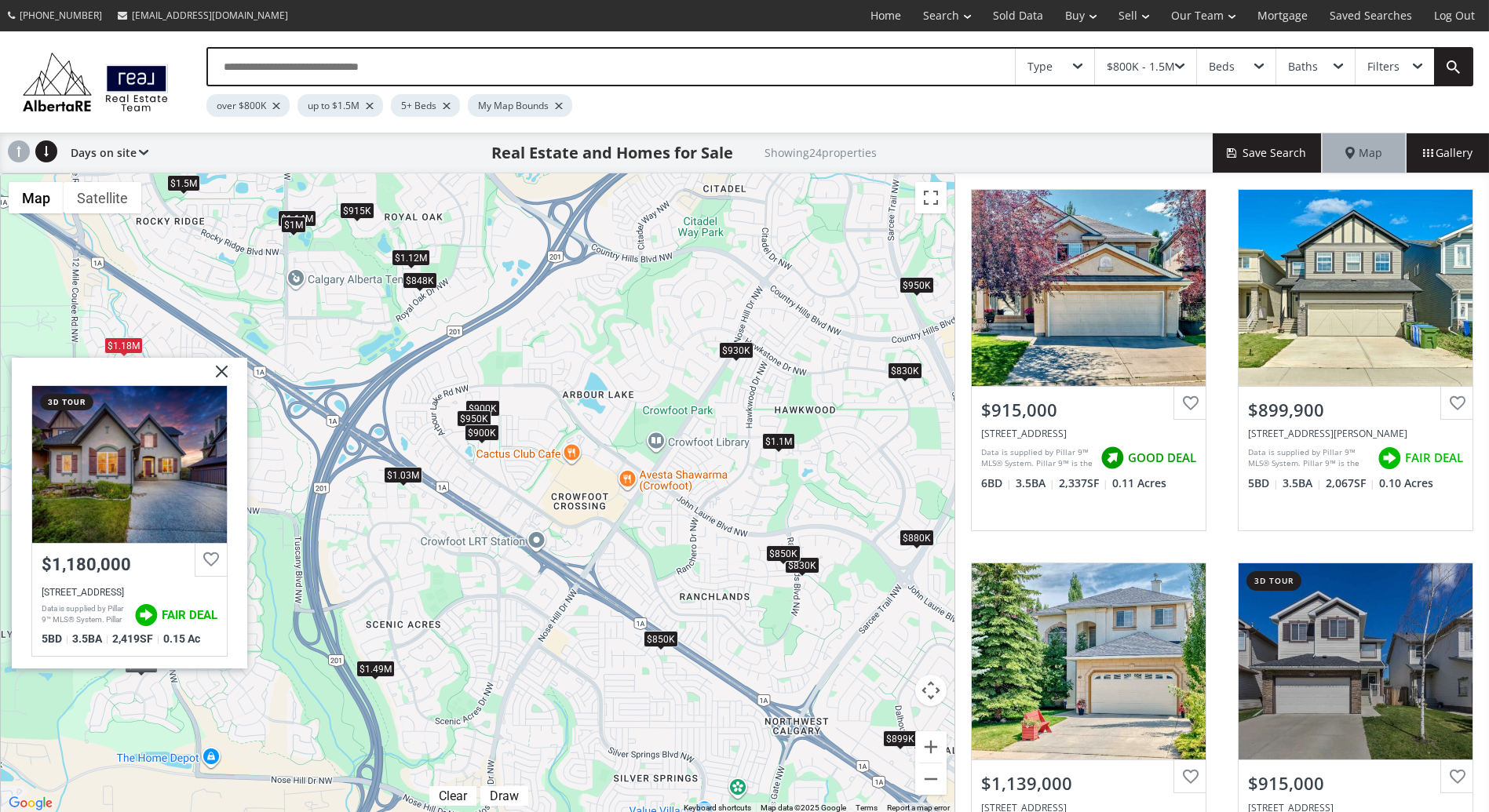
click at [482, 378] on div "To navigate, press the arrow keys. $915K $900K $1.14M $915K $930K $880K $850K $…" at bounding box center [477, 494] width 953 height 639
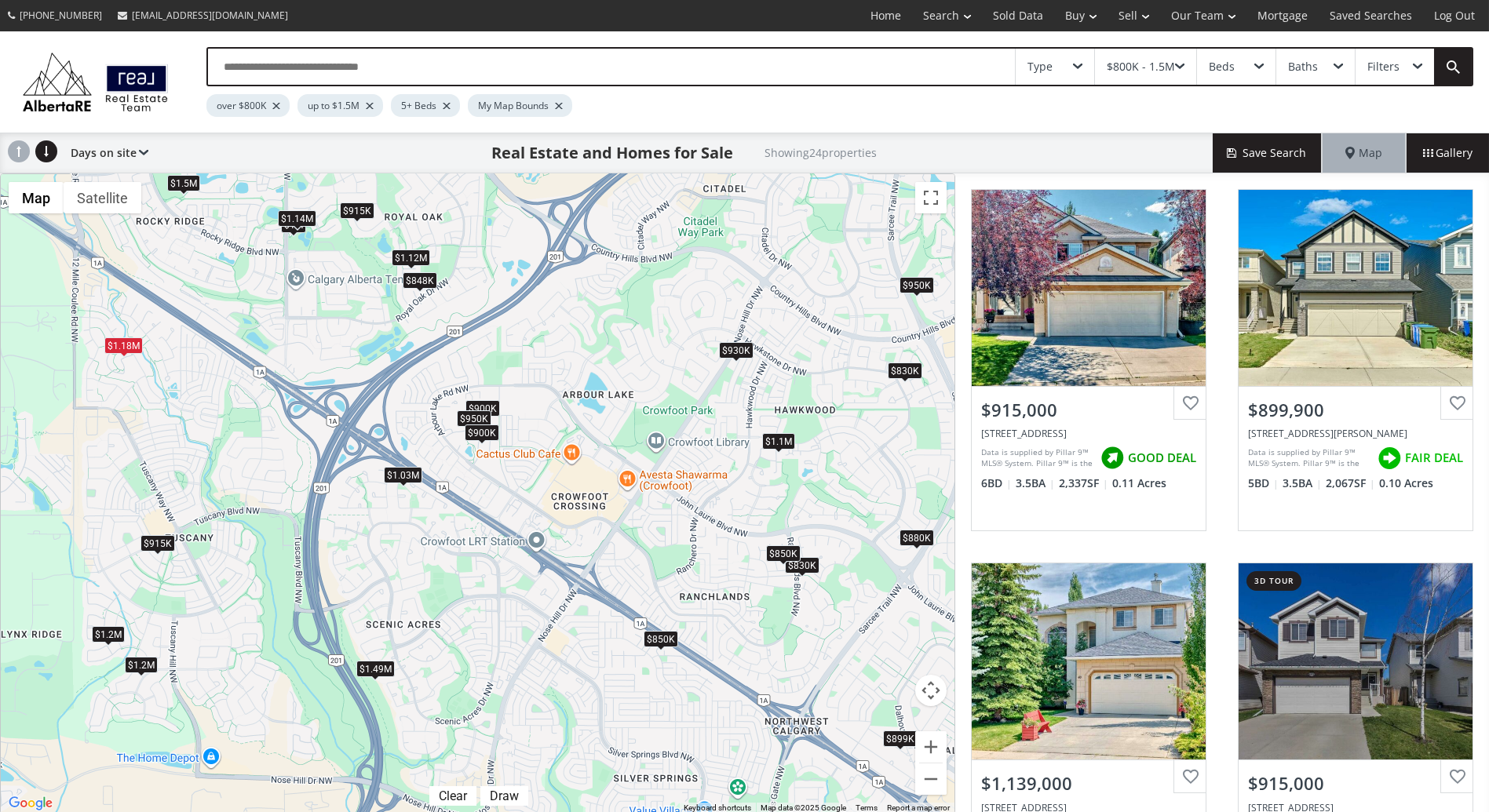
click at [291, 226] on div "$1.14M" at bounding box center [296, 218] width 38 height 17
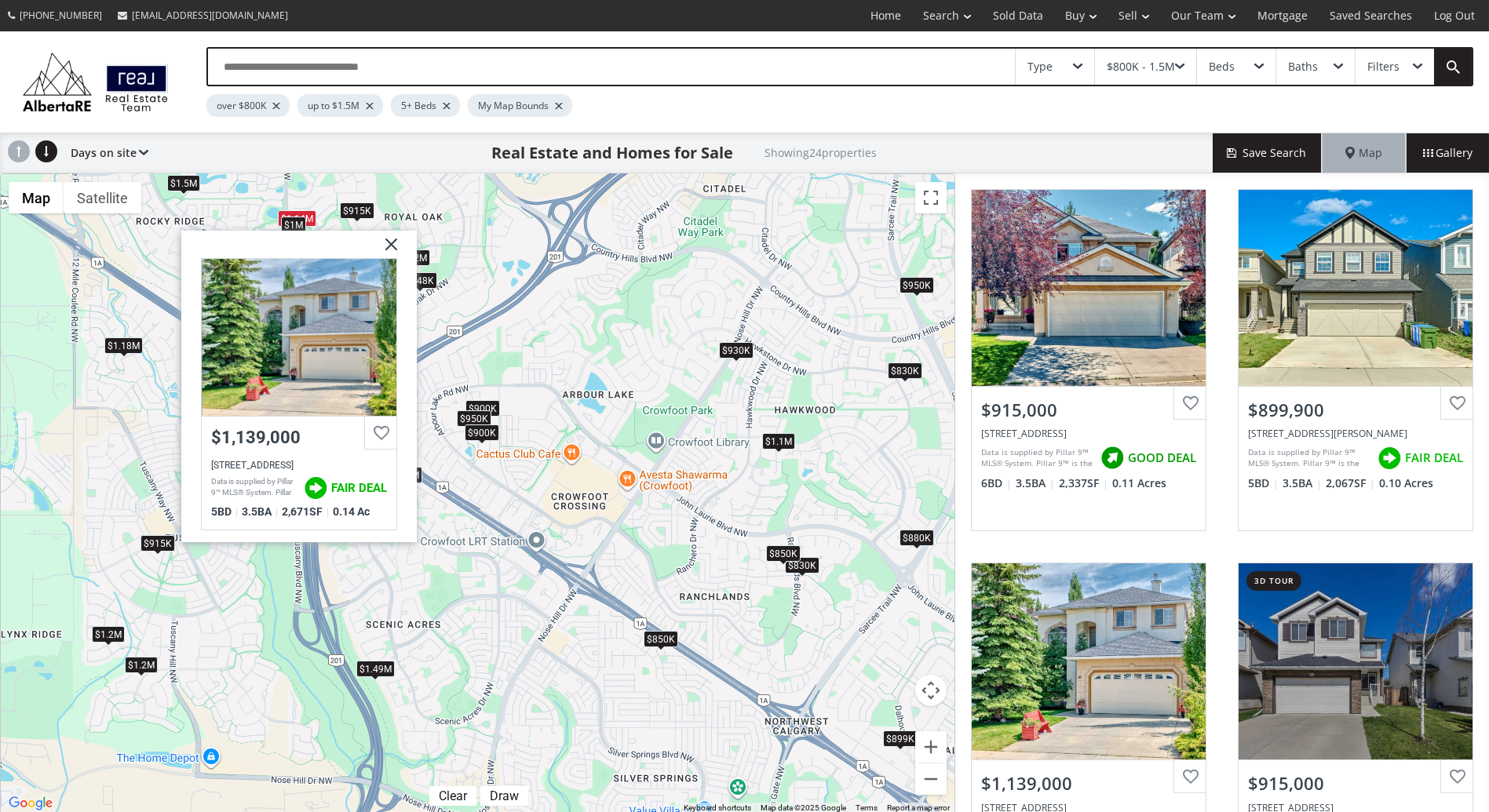
click at [656, 346] on div "To navigate, press the arrow keys. $915K $900K $1.14M $915K $930K $880K $850K $…" at bounding box center [477, 494] width 953 height 639
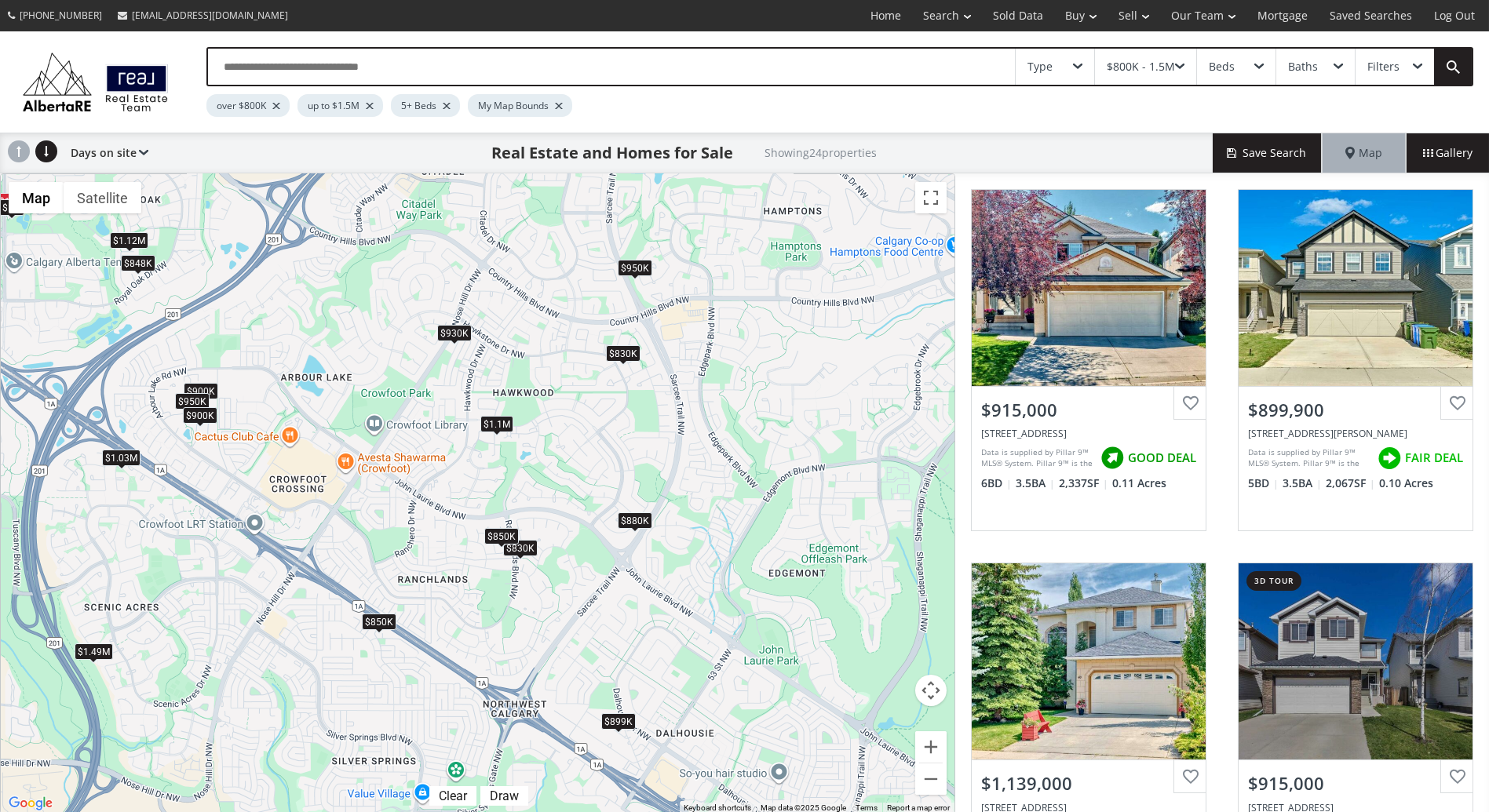
drag, startPoint x: 683, startPoint y: 346, endPoint x: 394, endPoint y: 329, distance: 289.5
click at [394, 329] on div "To navigate, press the arrow keys. $915K $900K $1.14M $915K $930K $880K $850K $…" at bounding box center [477, 494] width 953 height 639
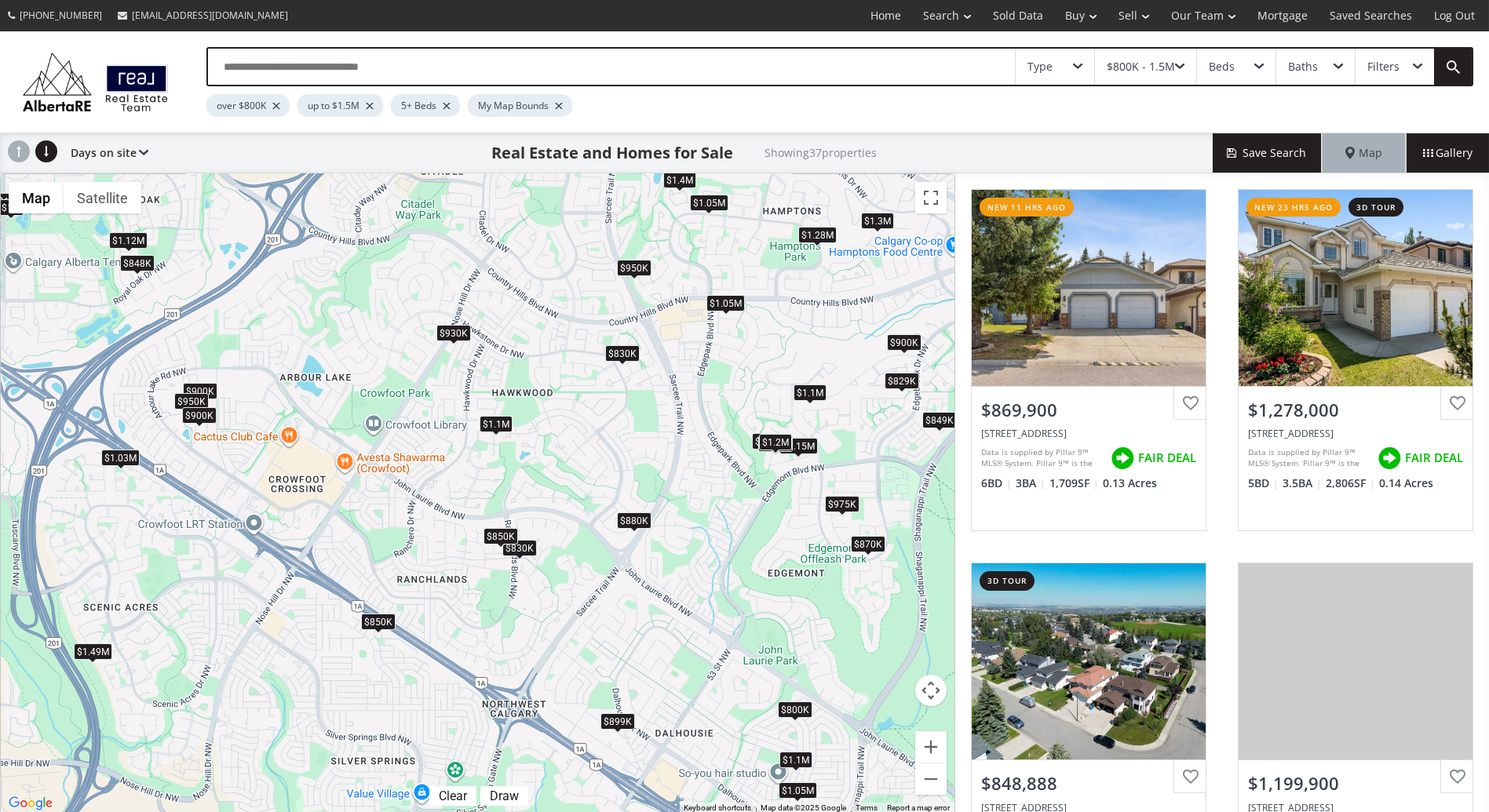
click at [863, 542] on div "$870K" at bounding box center [868, 544] width 35 height 17
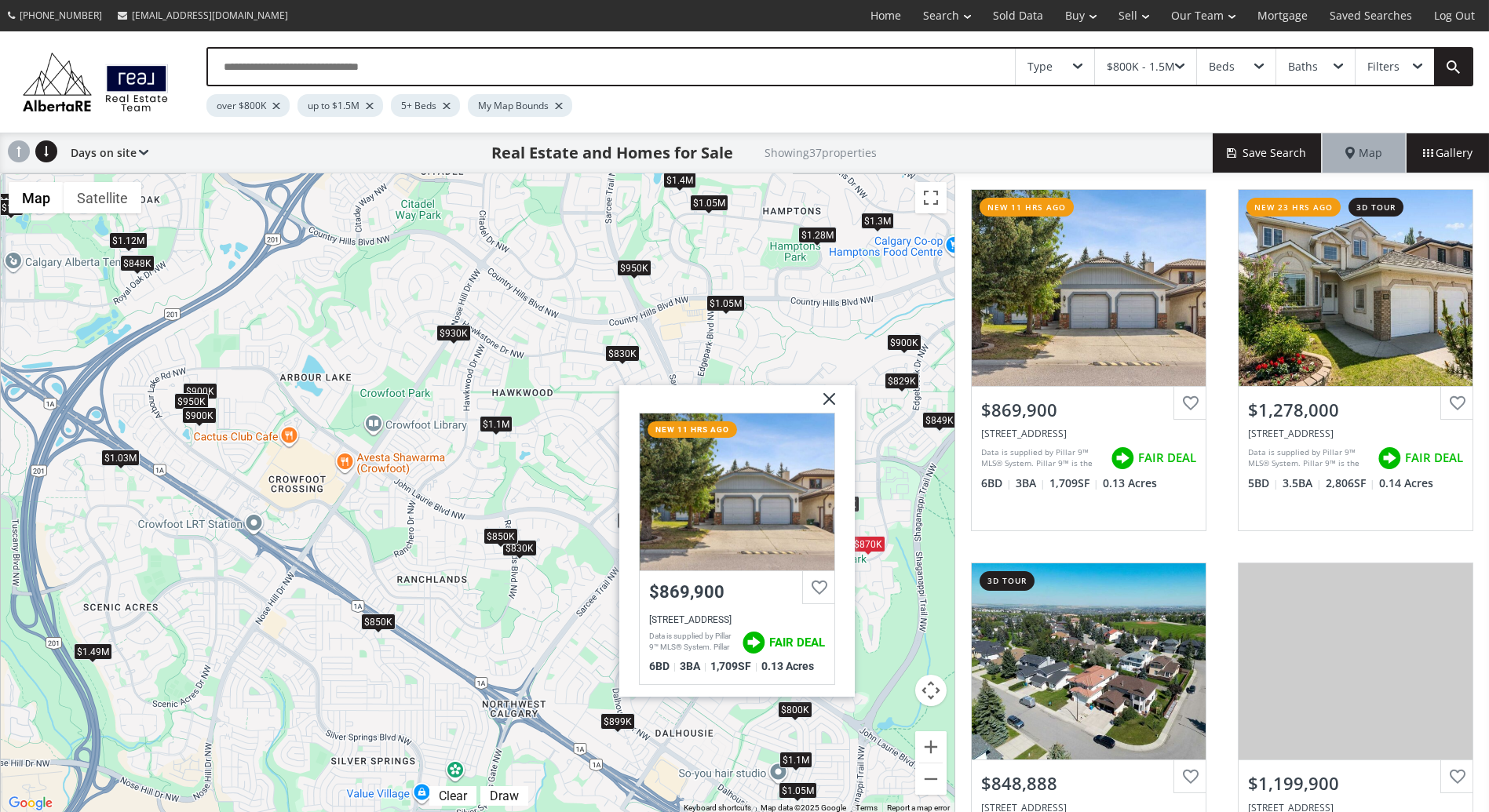
click at [870, 447] on div "To navigate, press the arrow keys. $870K $1.28M $849K $1.2M $1.15M $800K $900K …" at bounding box center [477, 494] width 953 height 639
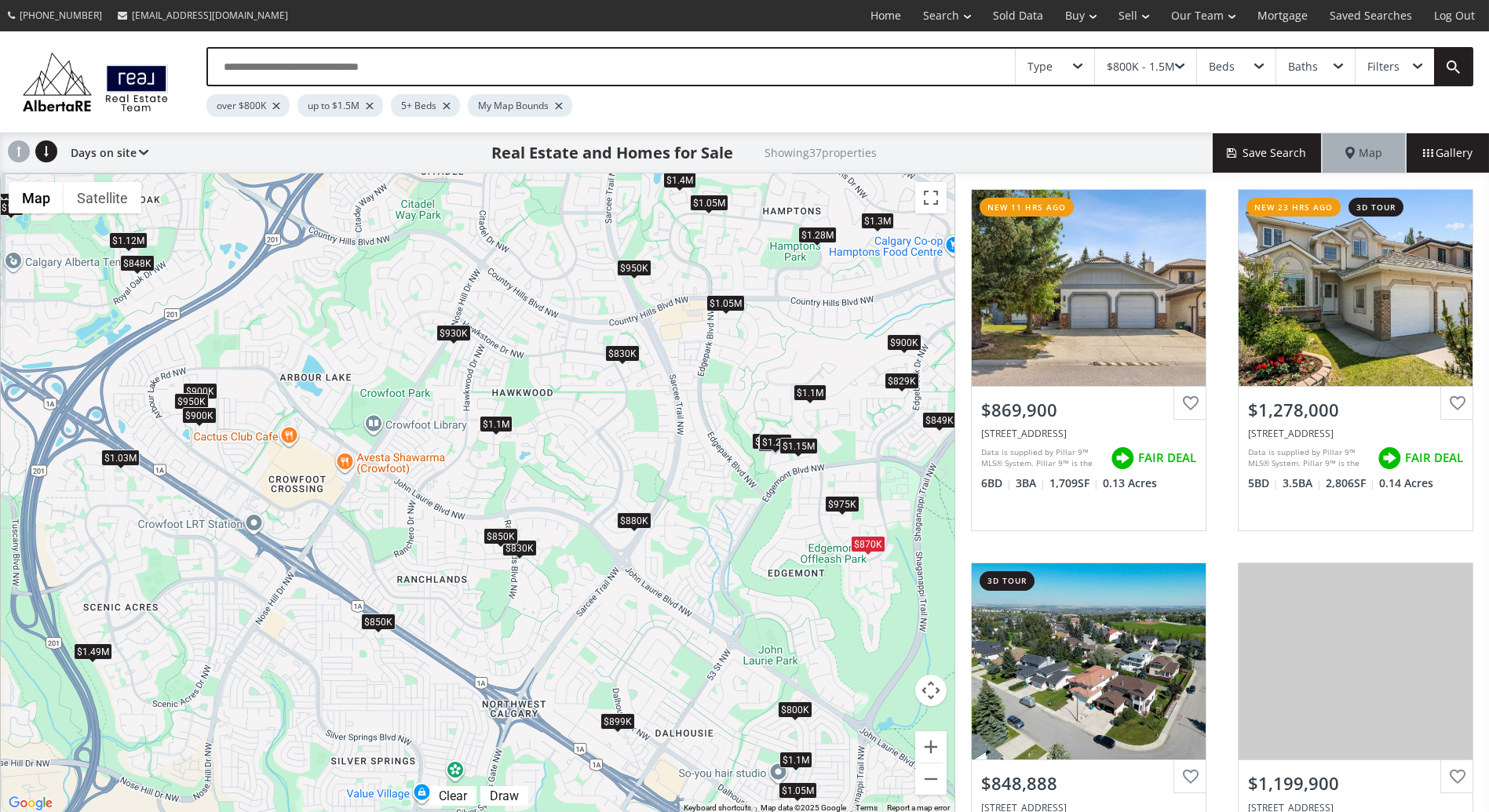
click at [809, 441] on div "$1.15M" at bounding box center [797, 446] width 38 height 17
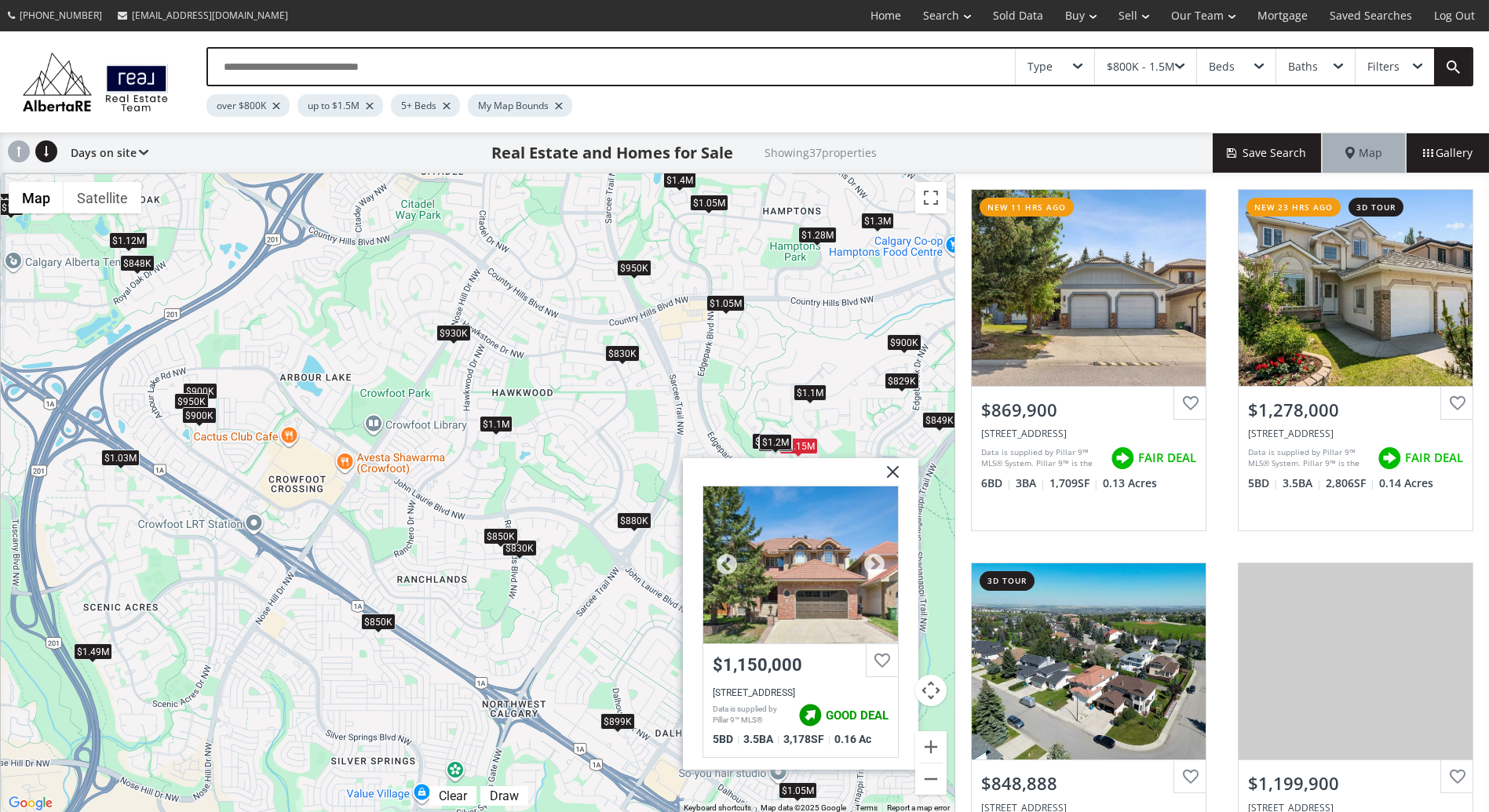
click at [804, 630] on div at bounding box center [799, 564] width 195 height 156
click at [813, 379] on div "To navigate, press the arrow keys. $870K $1.28M $849K $1.2M $1.15M $800K $900K …" at bounding box center [477, 494] width 953 height 639
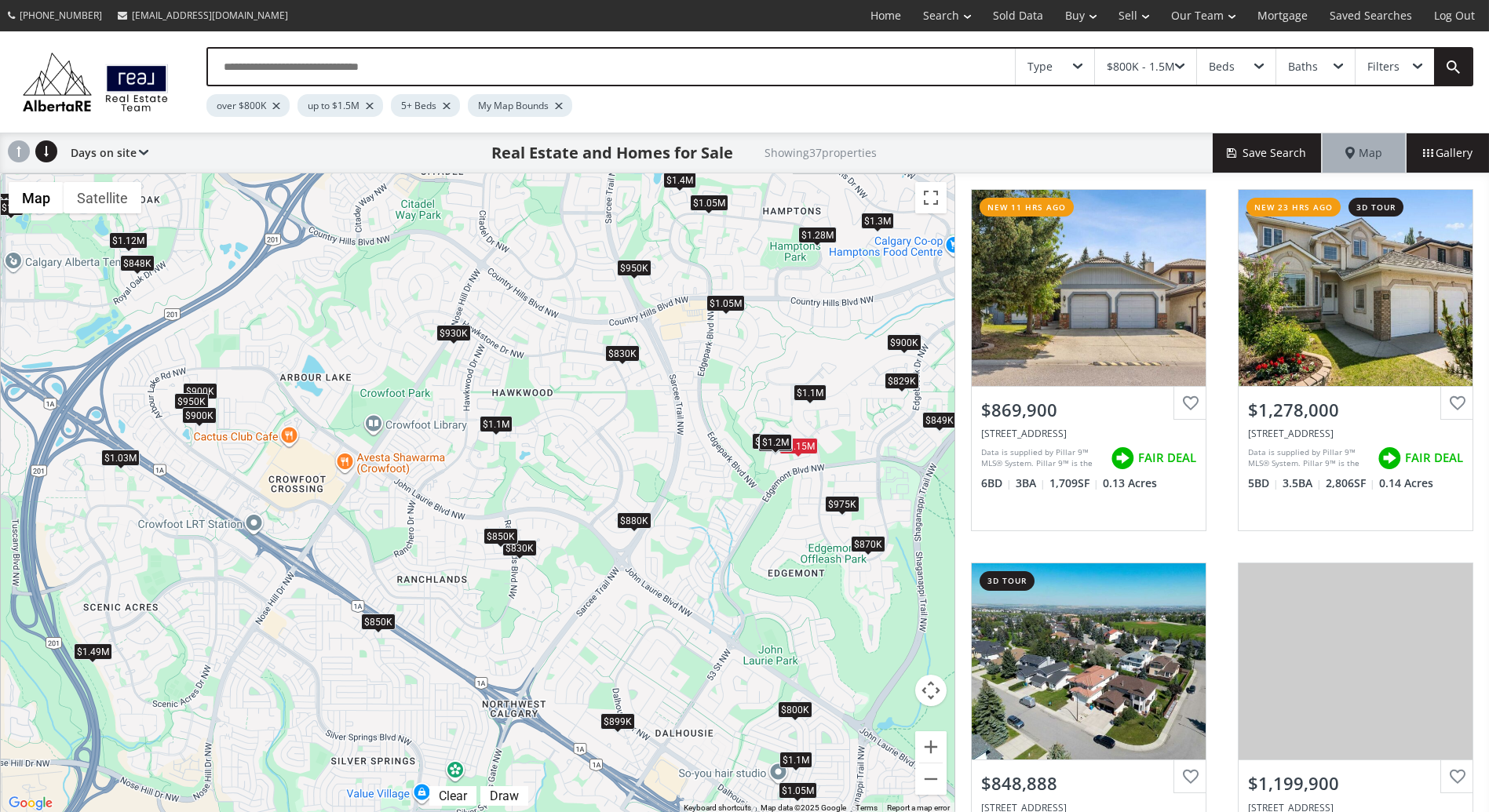
click at [841, 504] on div "$975K" at bounding box center [841, 504] width 35 height 17
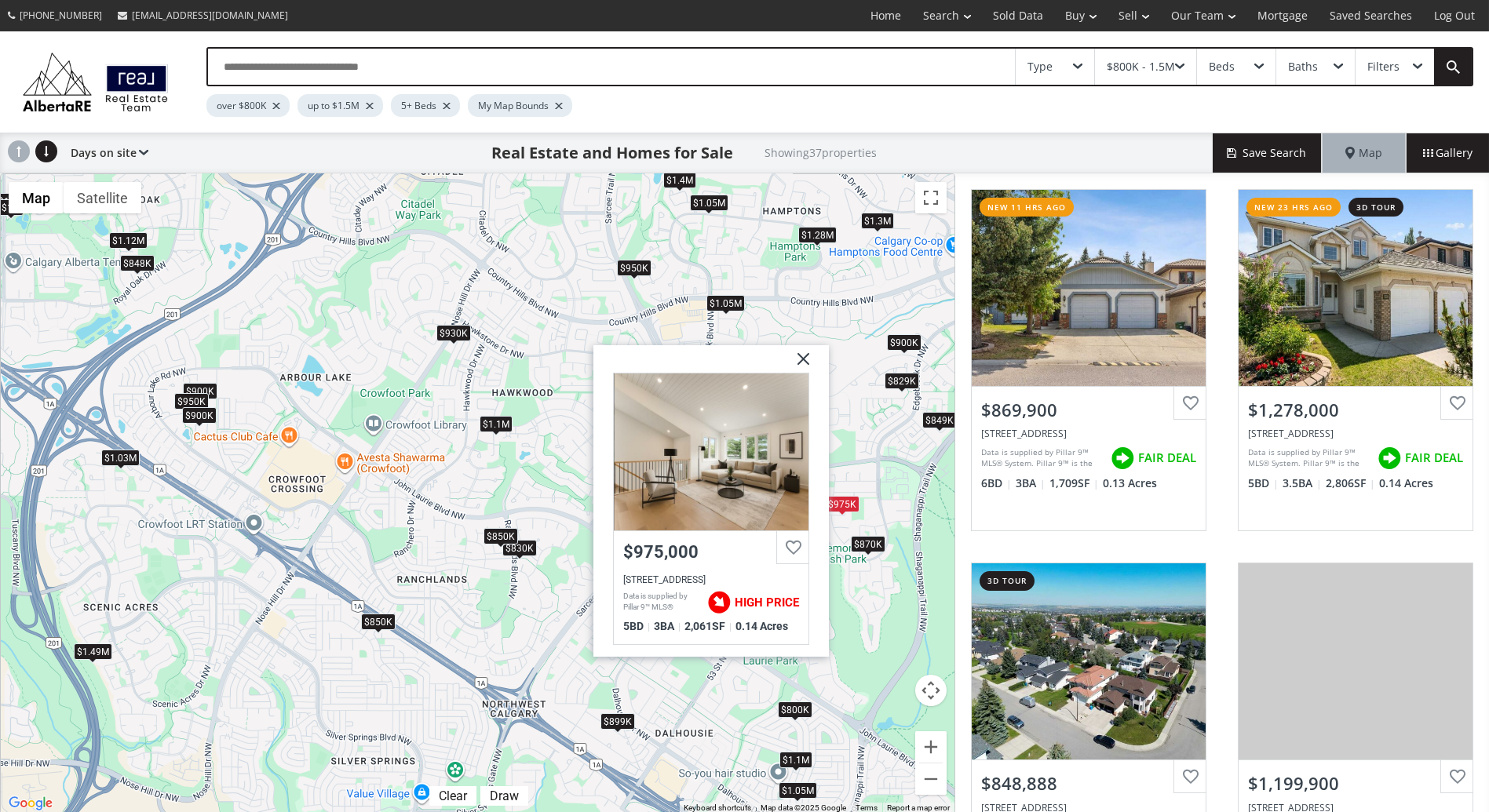
click at [775, 321] on div "To navigate, press the arrow keys. $870K $1.28M $849K $1.2M $1.15M $800K $900K …" at bounding box center [477, 494] width 953 height 639
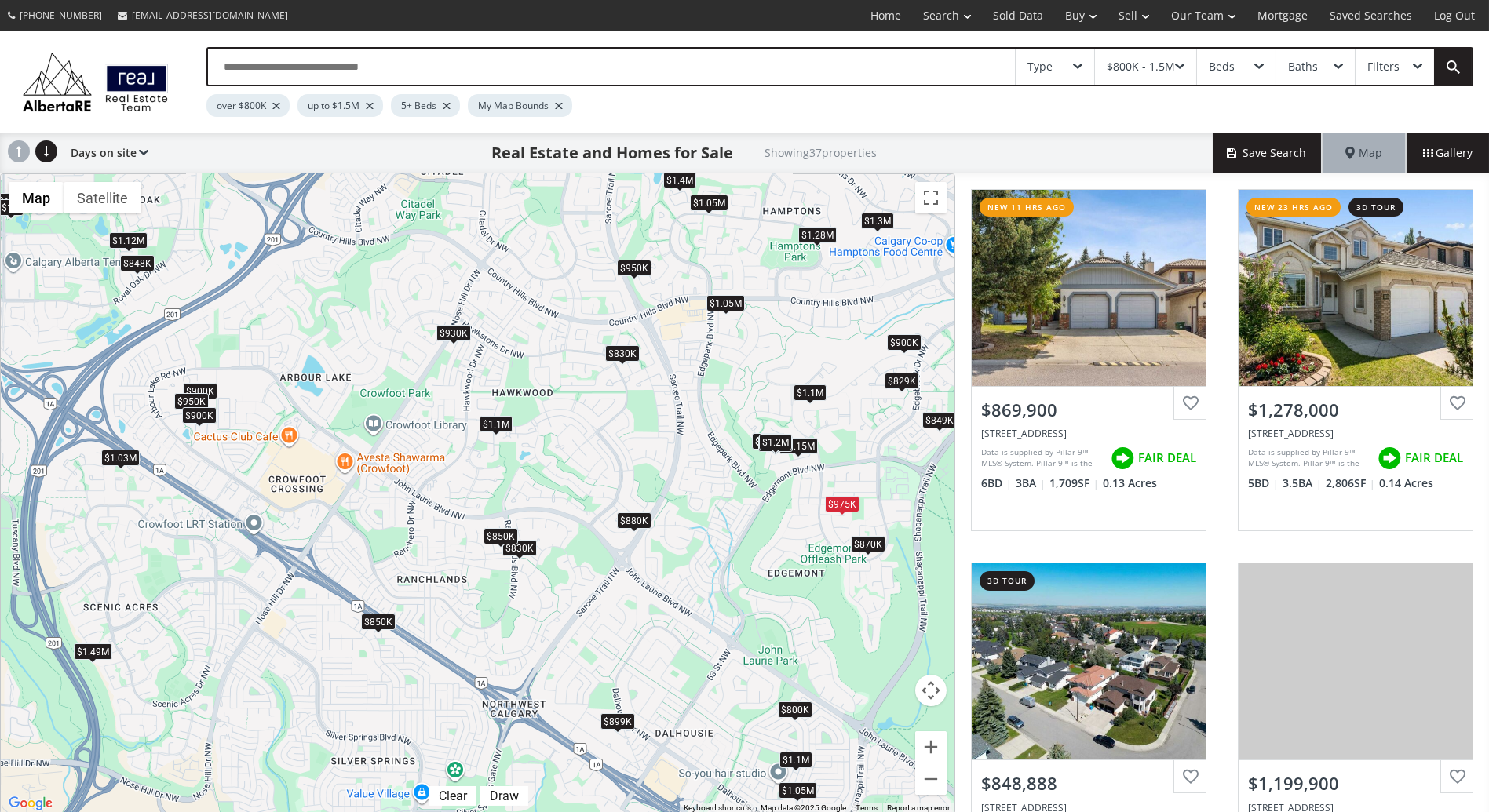
click at [734, 302] on div "$1.05M" at bounding box center [725, 303] width 38 height 17
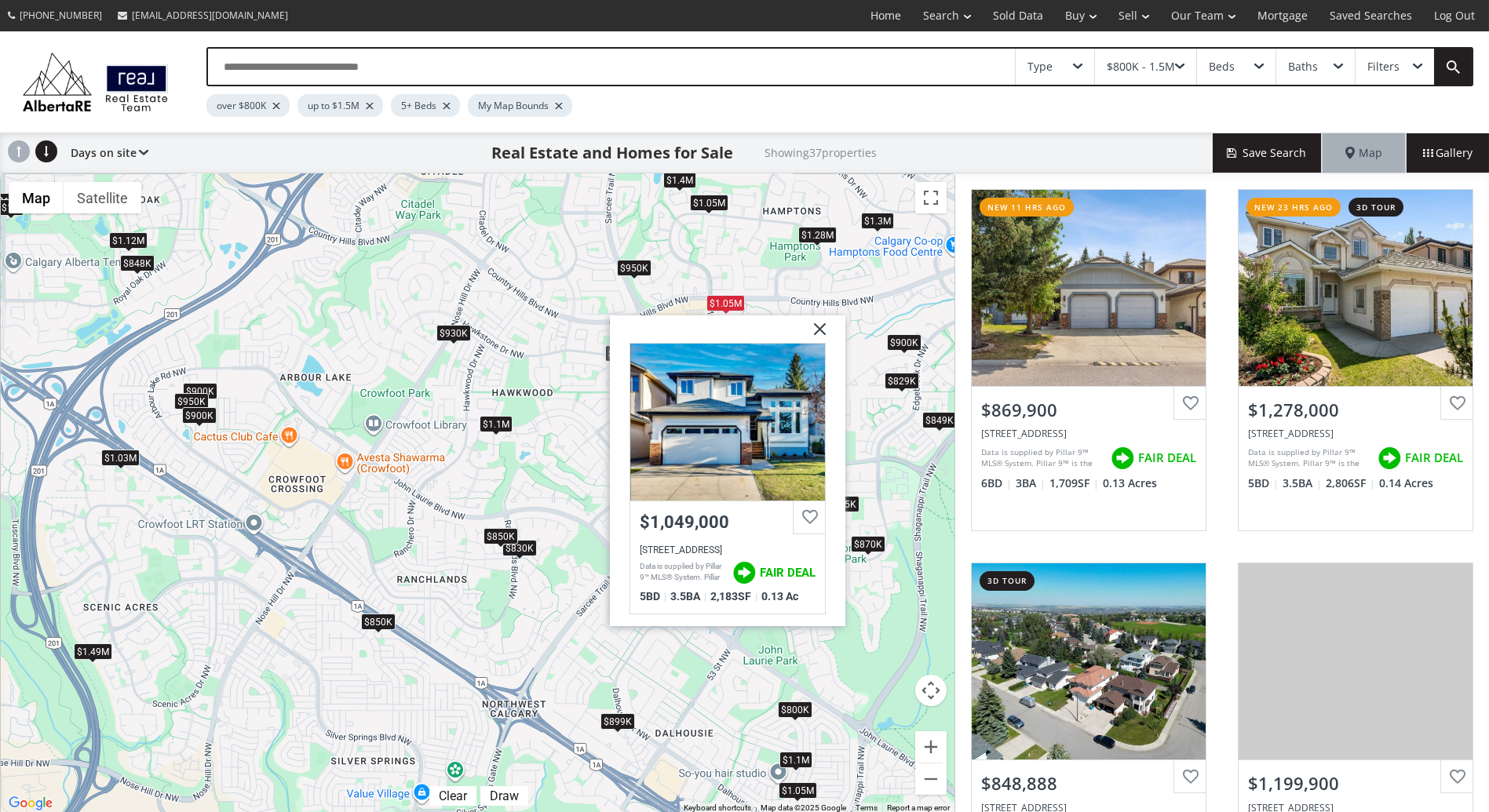
click at [504, 303] on div "To navigate, press the arrow keys. $870K $1.28M $849K $1.2M $1.15M $800K $900K …" at bounding box center [477, 494] width 953 height 639
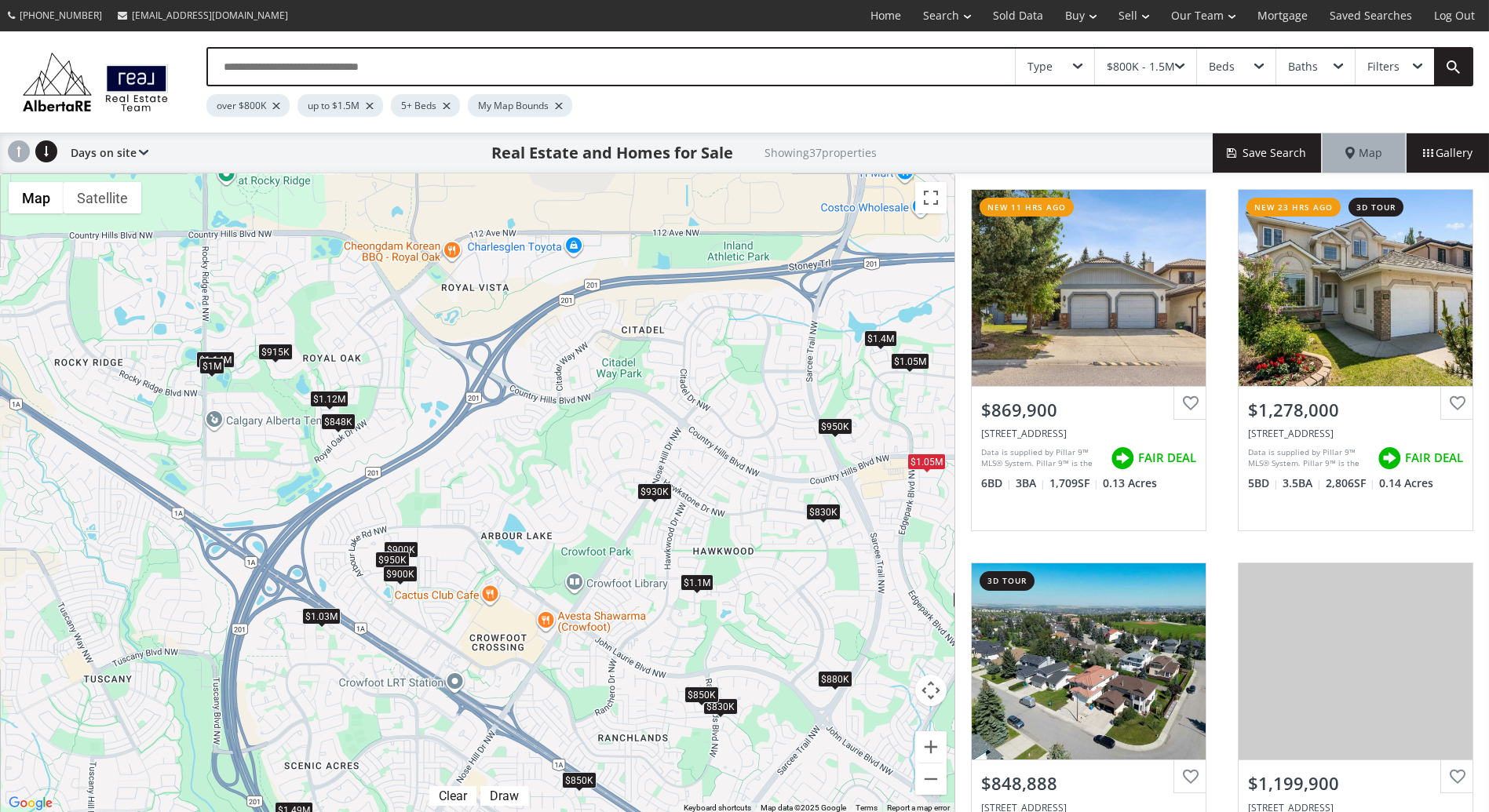
drag, startPoint x: 567, startPoint y: 332, endPoint x: 767, endPoint y: 465, distance: 240.2
click at [767, 465] on div "To navigate, press the arrow keys. $870K $1.28M $849K $1.2M $1.15M $800K $900K …" at bounding box center [477, 494] width 953 height 639
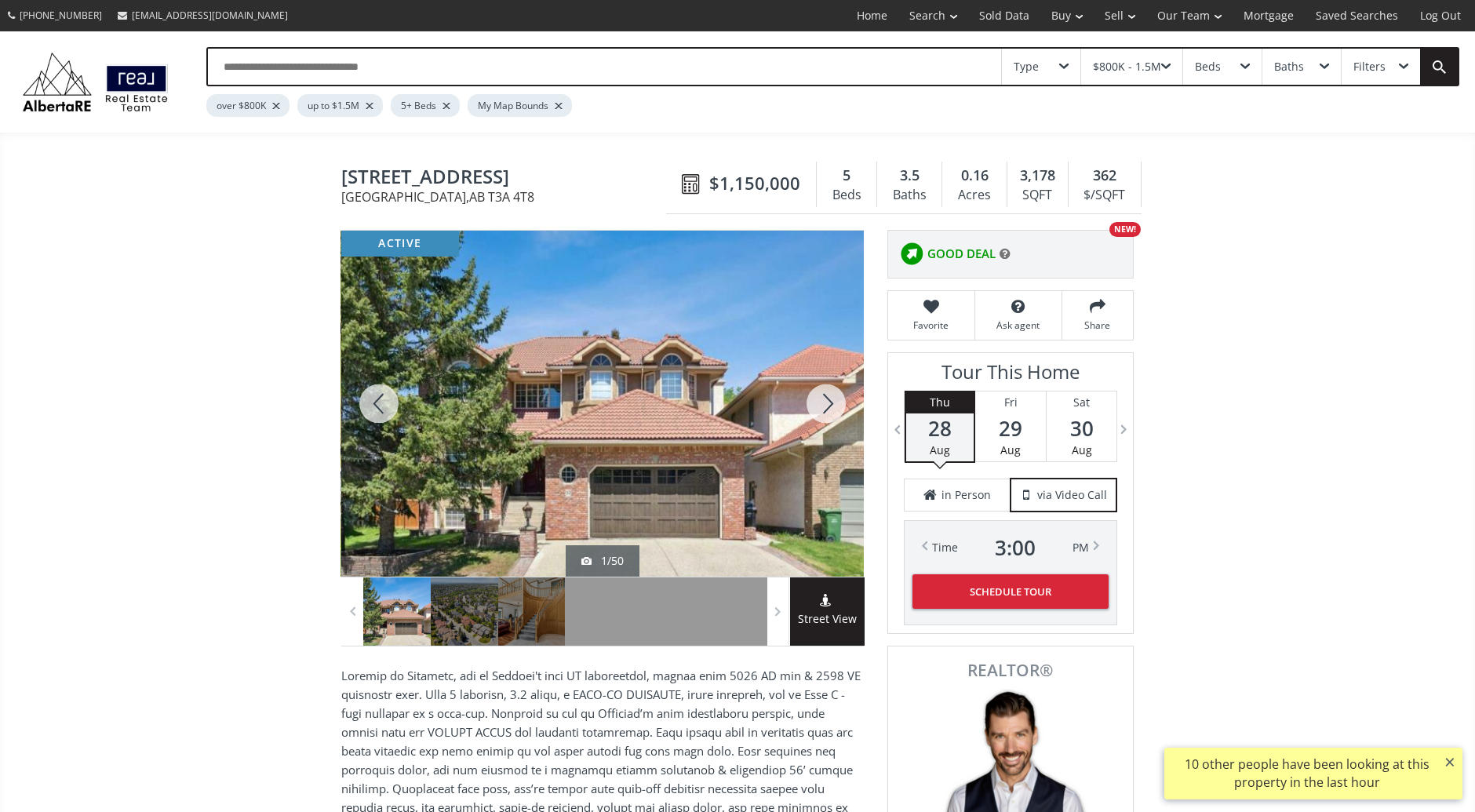
click at [827, 393] on div at bounding box center [827, 403] width 75 height 346
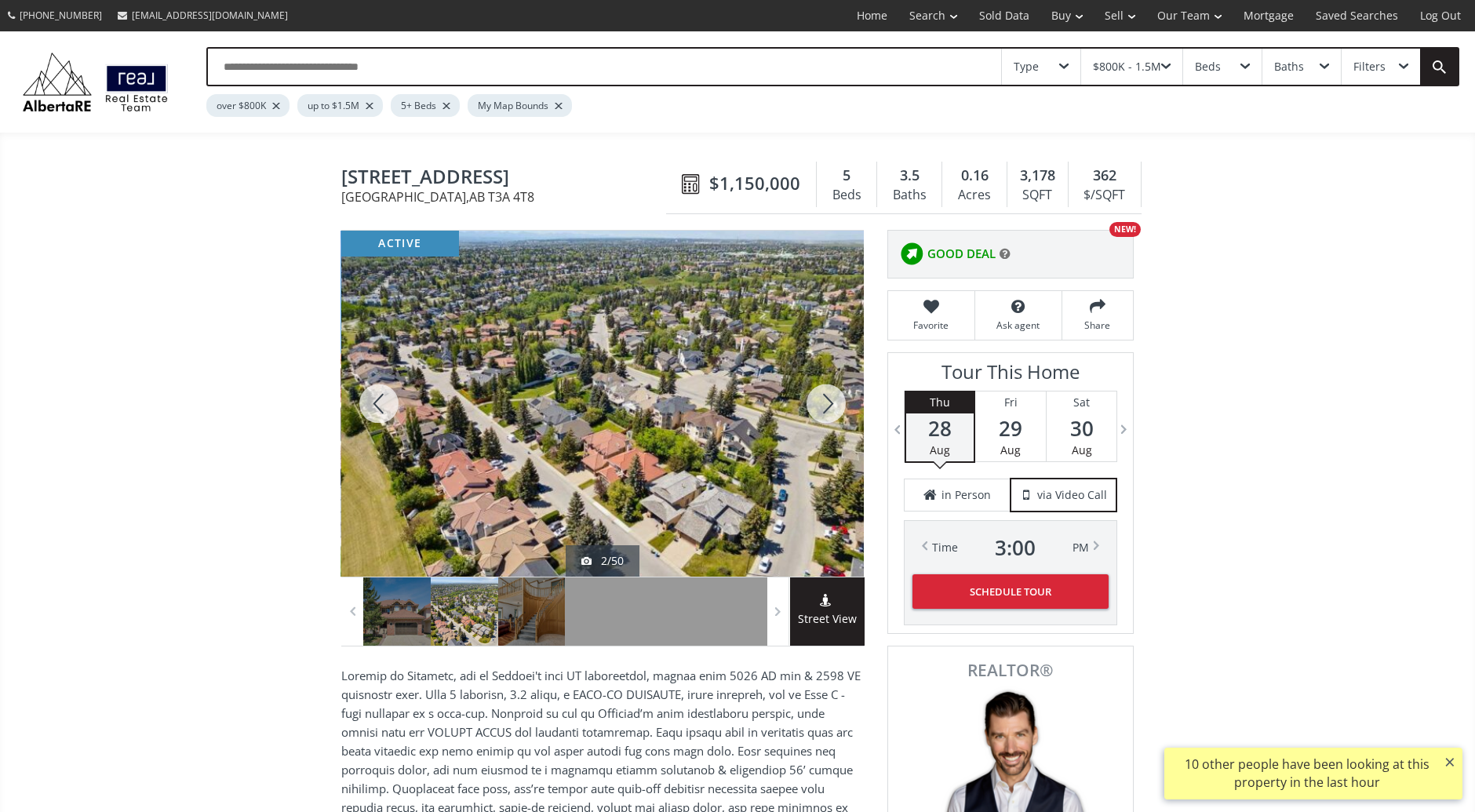
click at [827, 393] on div at bounding box center [827, 403] width 75 height 346
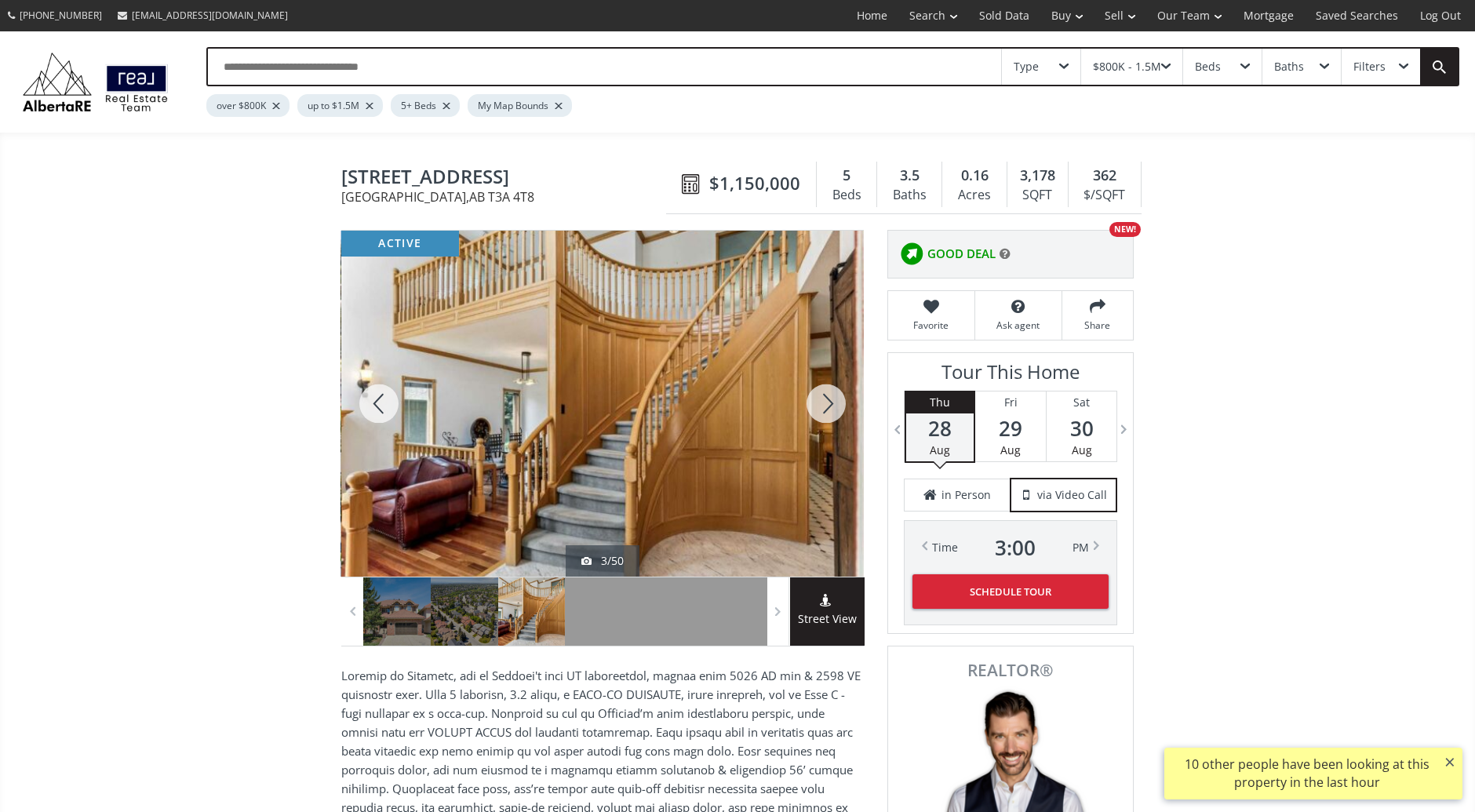
click at [827, 393] on div at bounding box center [827, 403] width 75 height 346
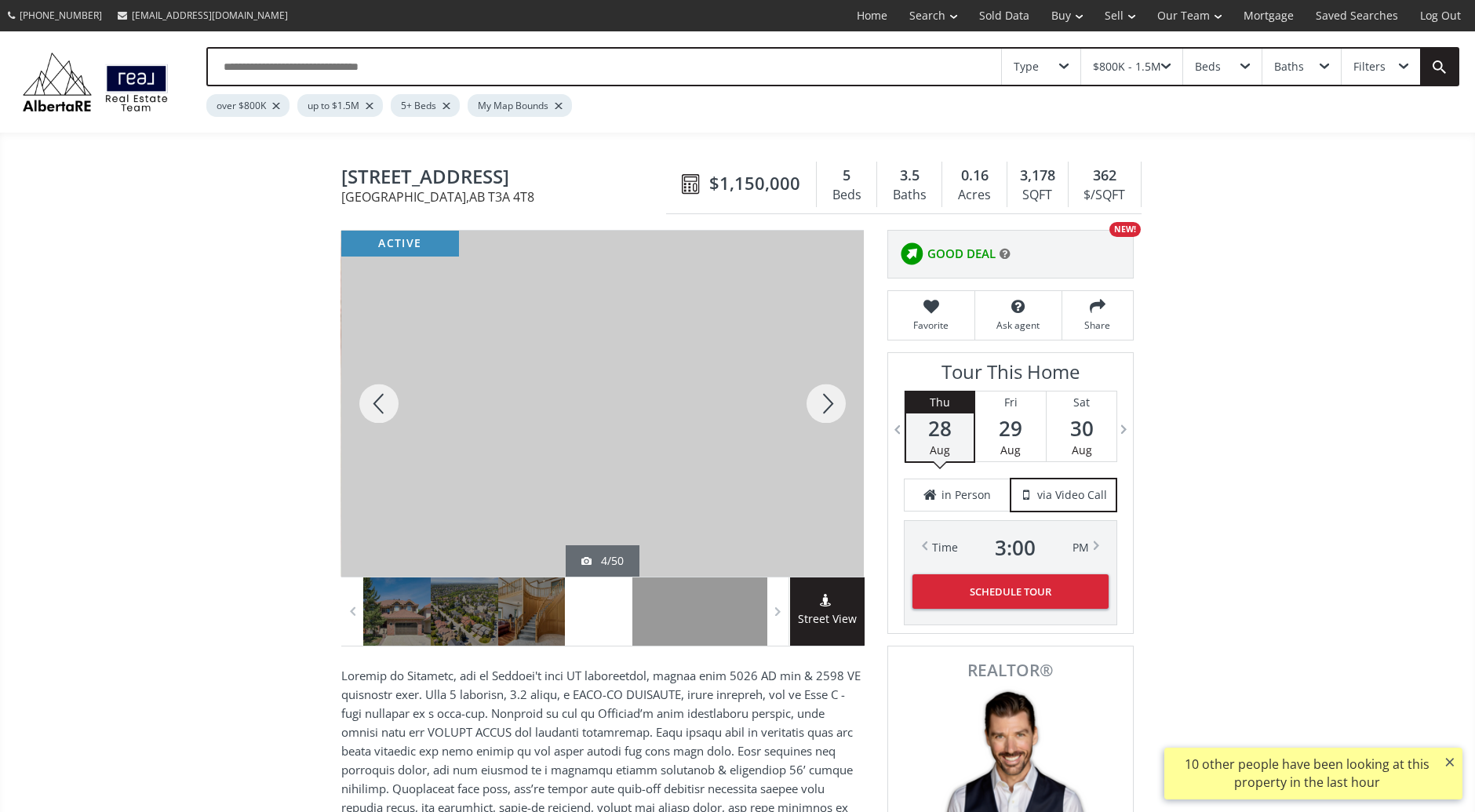
click at [827, 393] on div at bounding box center [827, 403] width 75 height 346
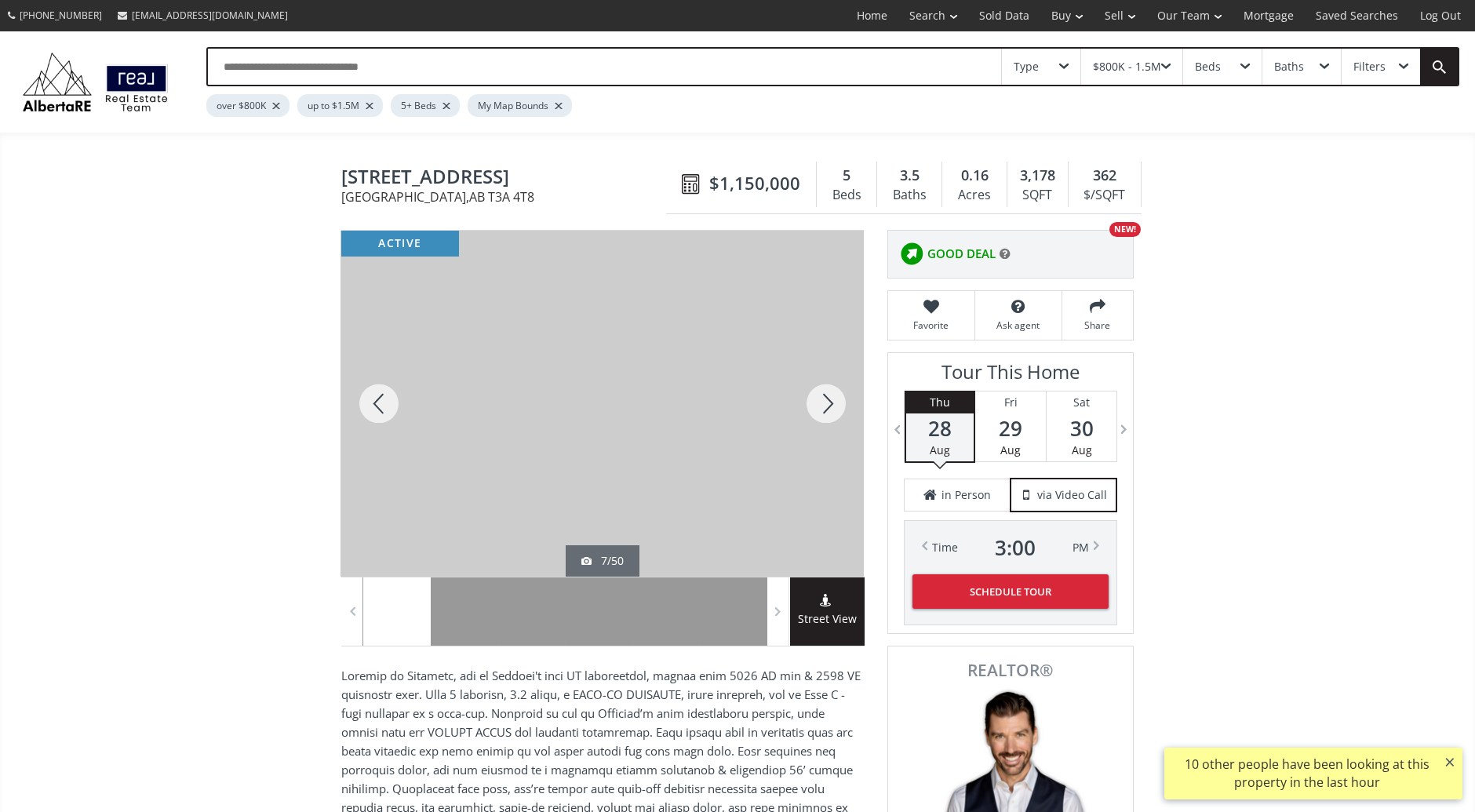
click at [827, 393] on div at bounding box center [827, 403] width 75 height 346
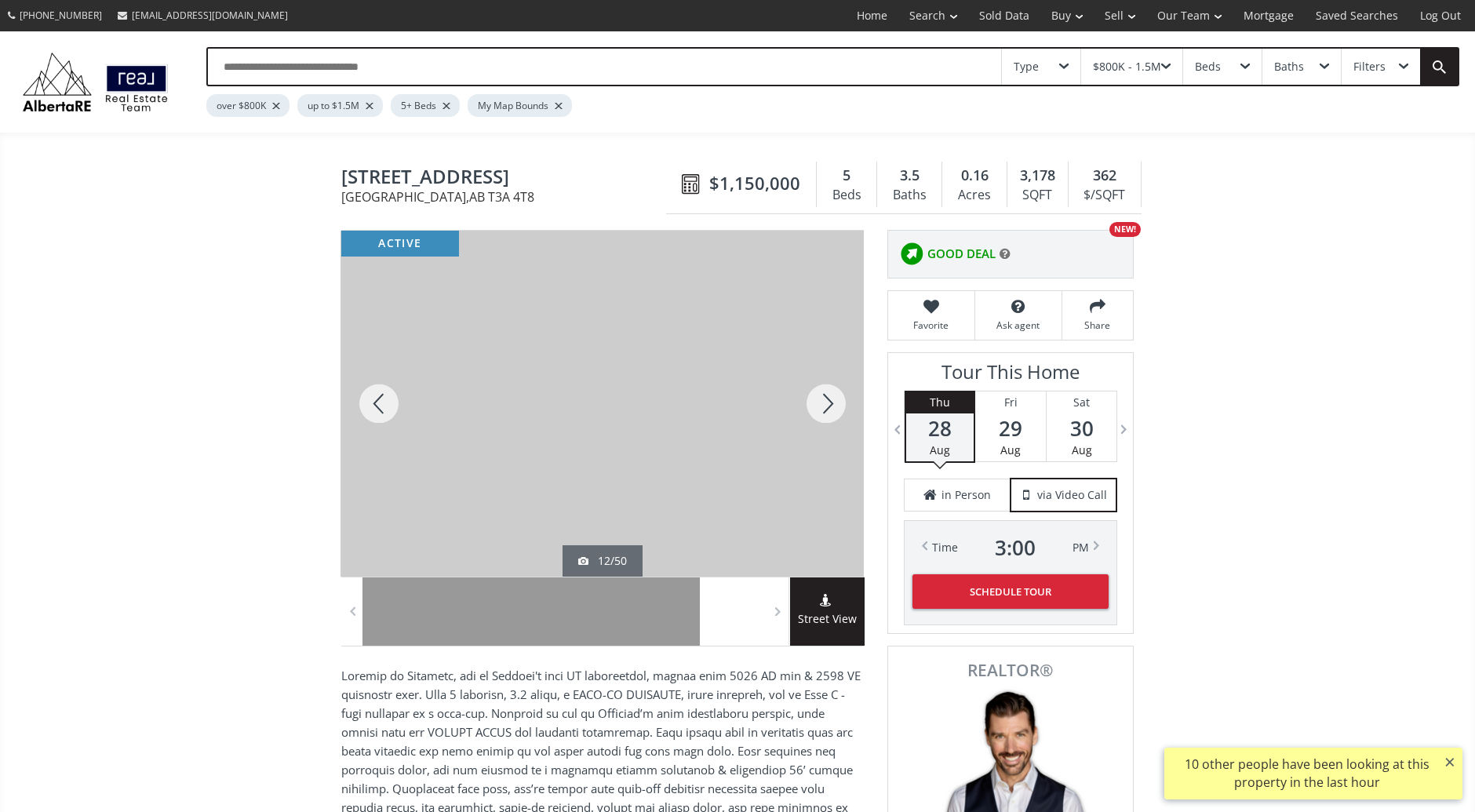
click at [827, 393] on div at bounding box center [827, 403] width 75 height 346
